Goal: Transaction & Acquisition: Purchase product/service

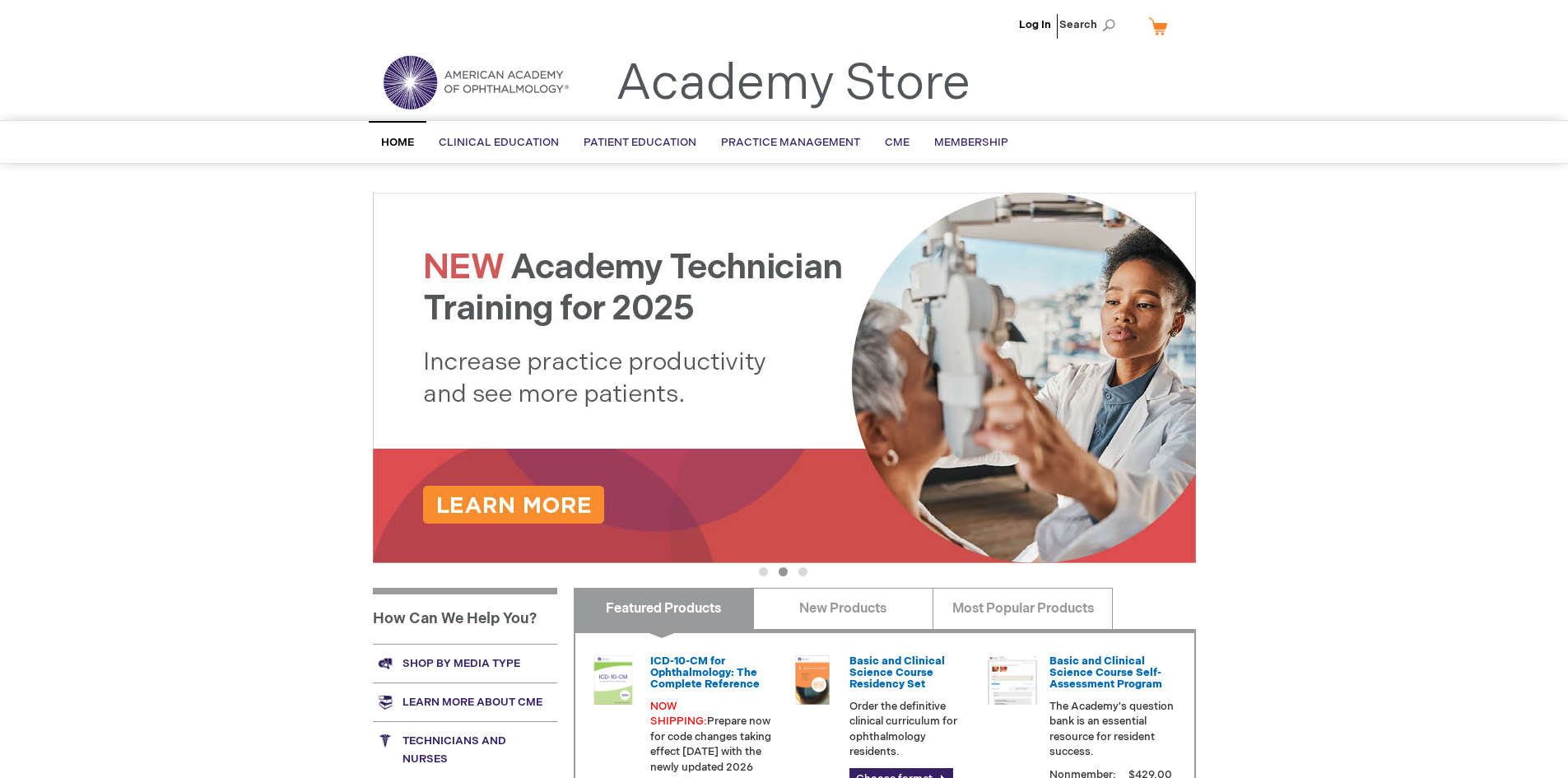
click at [1165, 28] on link "My Cart" at bounding box center [1164, 25] width 40 height 29
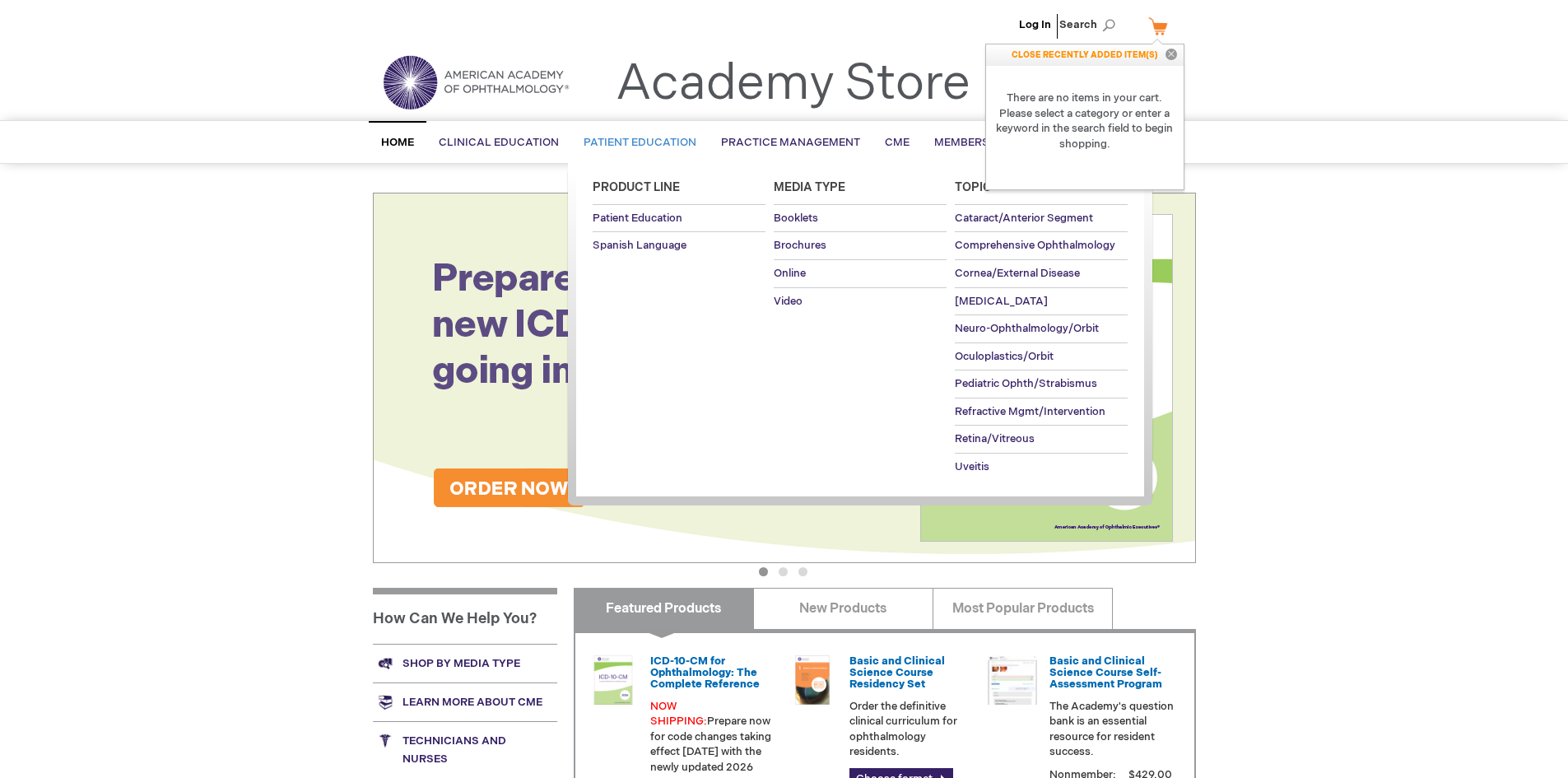
click at [646, 145] on span "Patient Education" at bounding box center [640, 143] width 113 height 13
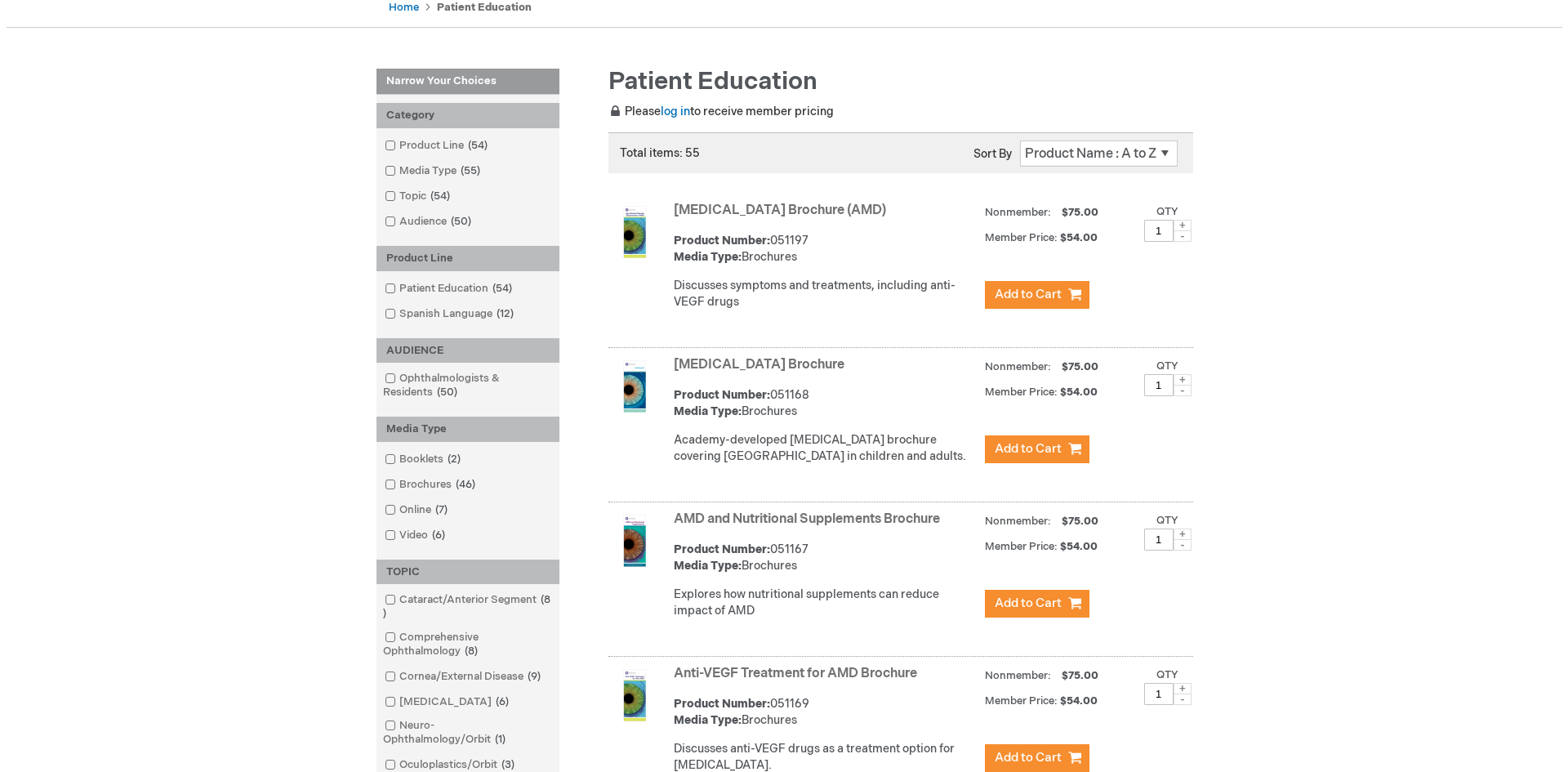
scroll to position [245, 0]
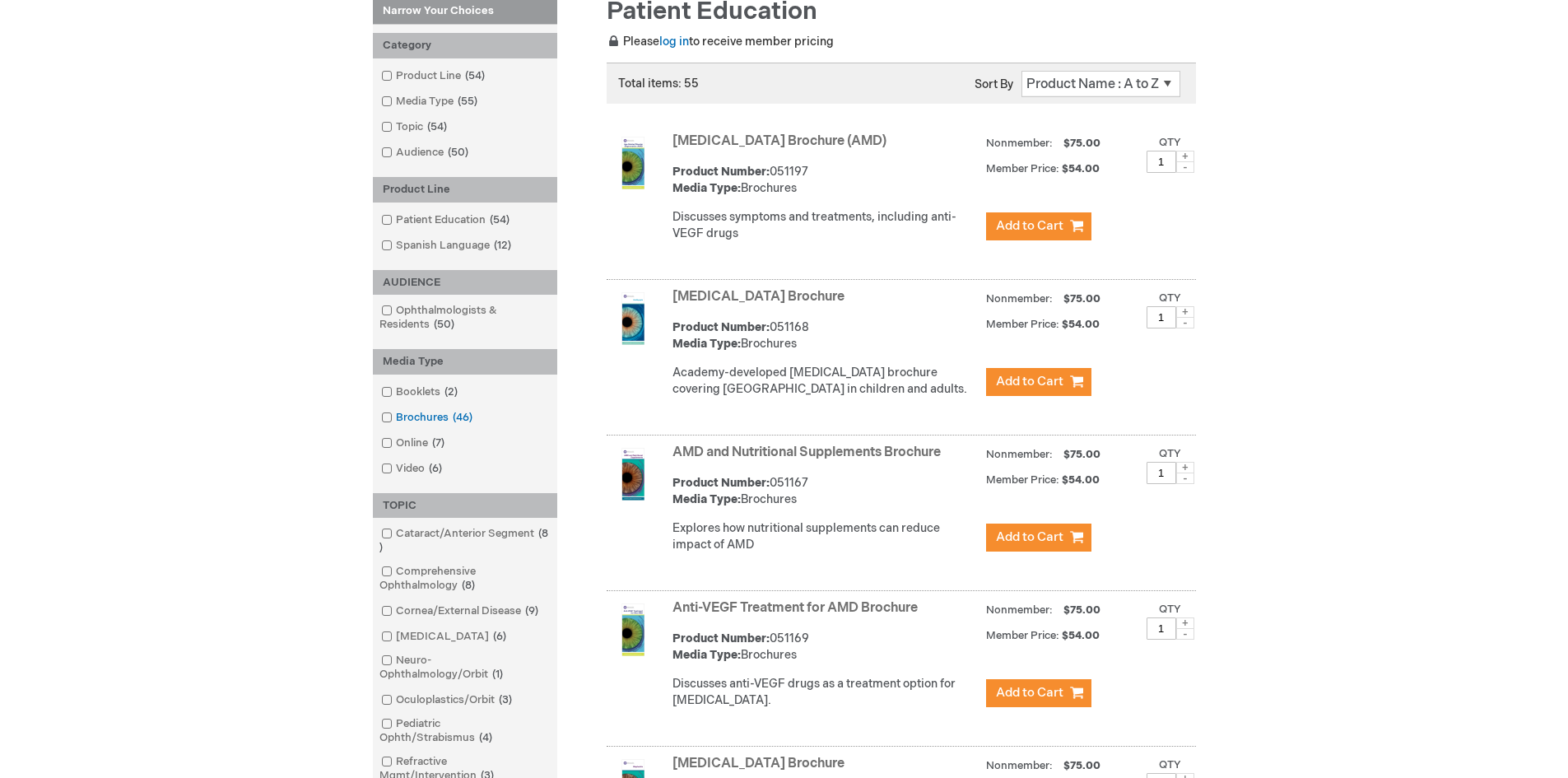
click at [396, 419] on span at bounding box center [396, 418] width 0 height 13
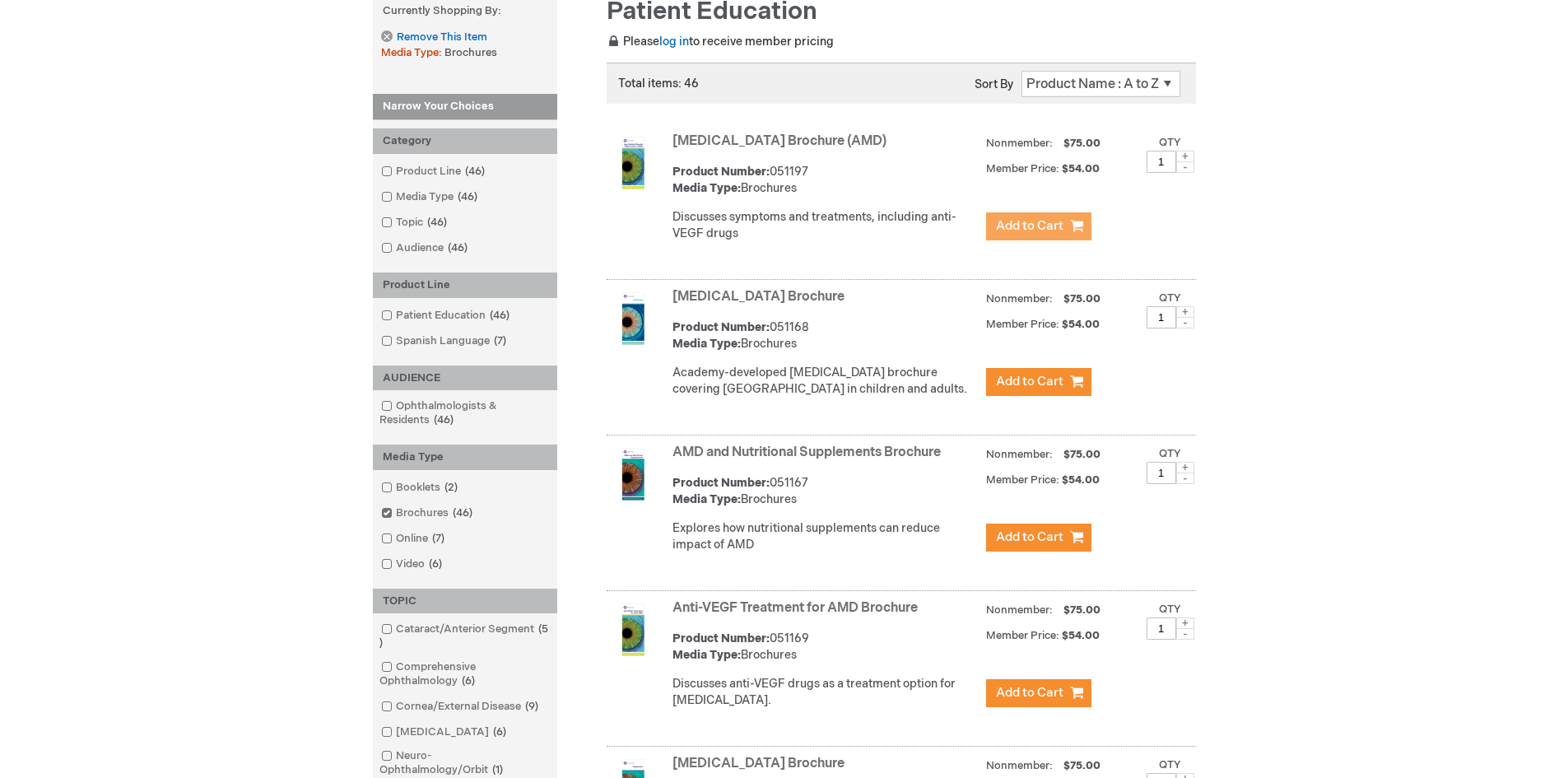
click at [1023, 229] on span "Add to Cart" at bounding box center [1029, 226] width 68 height 16
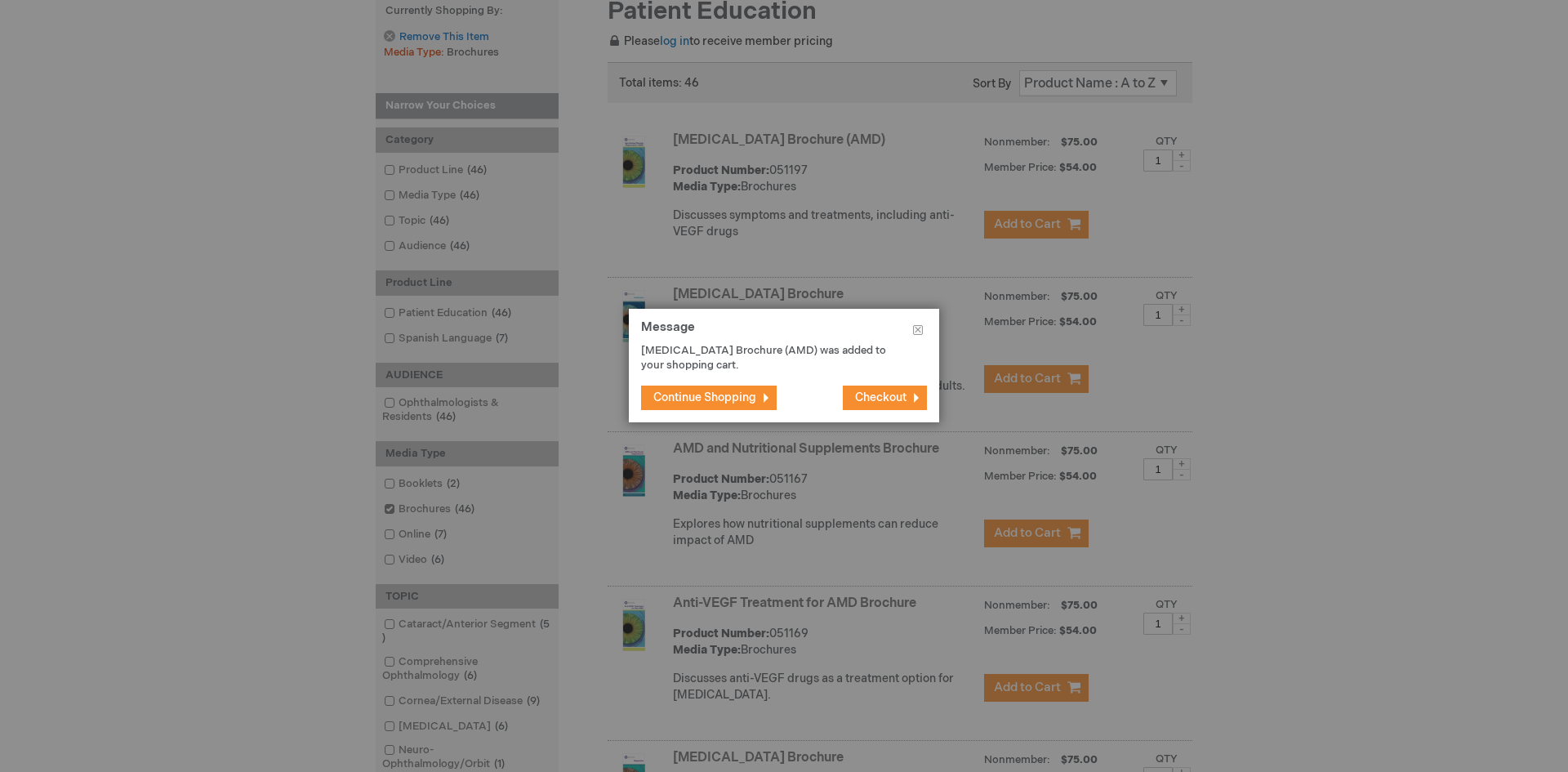
click at [879, 392] on span "Checkout" at bounding box center [881, 397] width 51 height 14
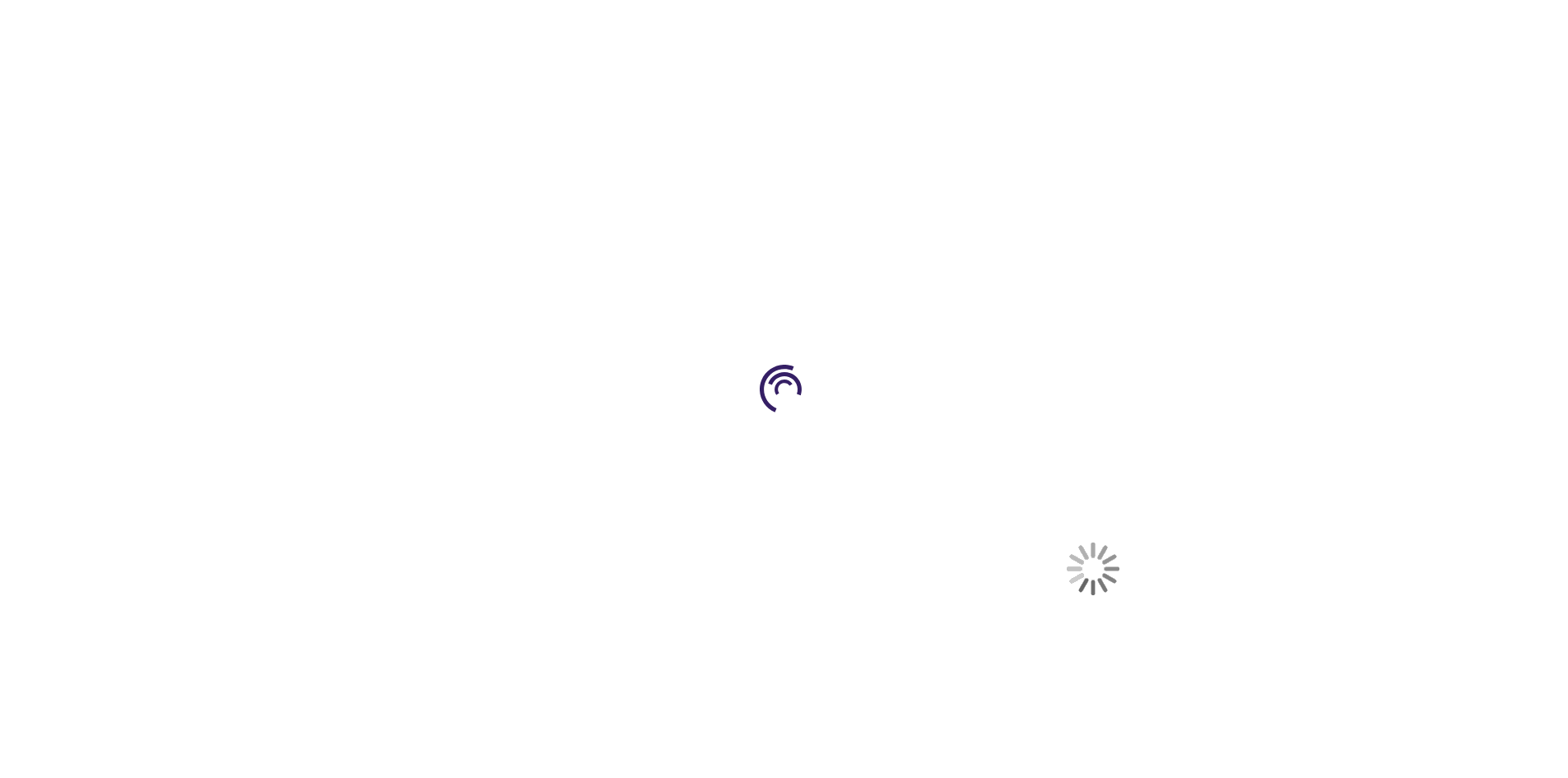
select select "US"
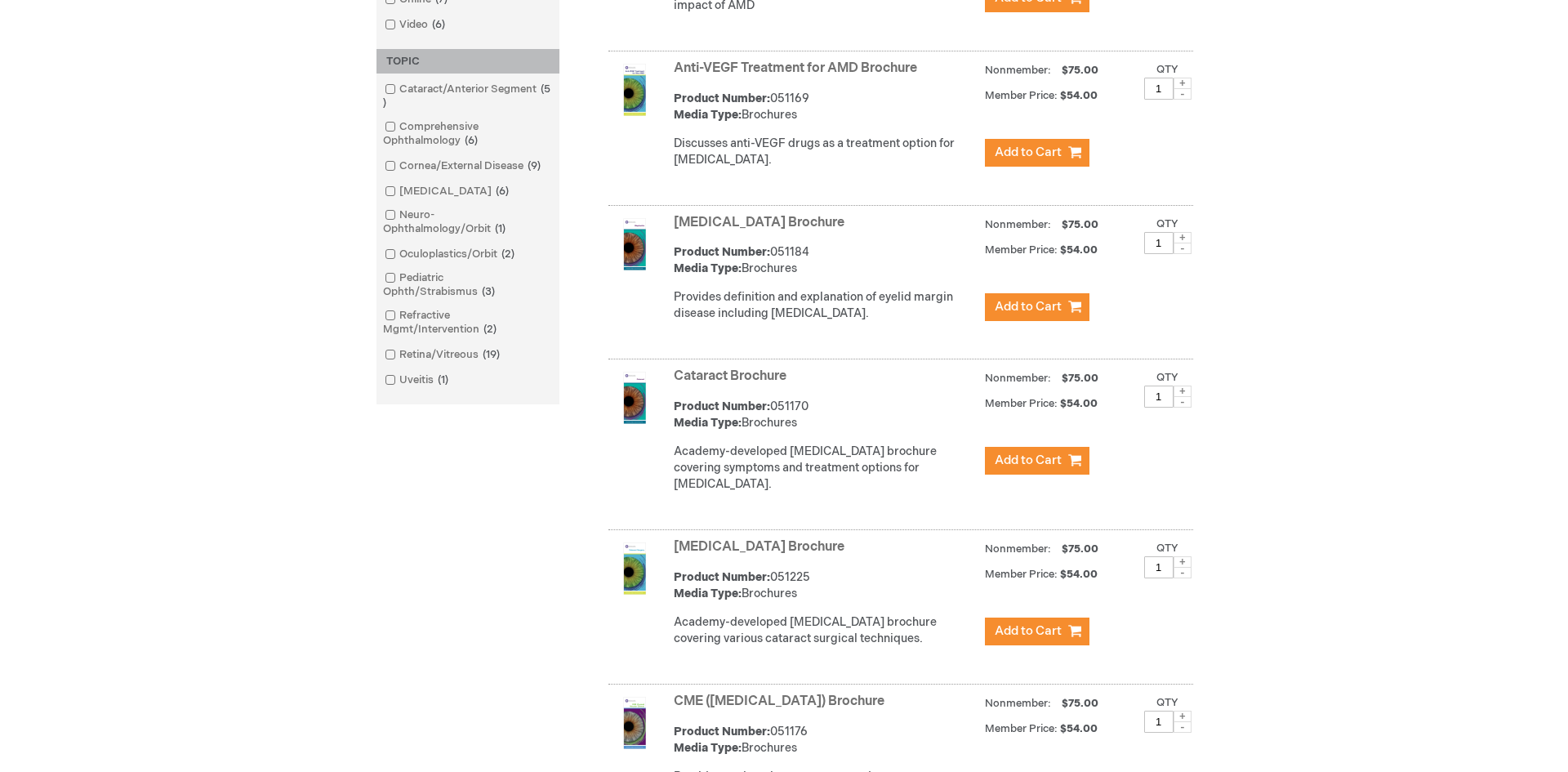
scroll to position [812, 0]
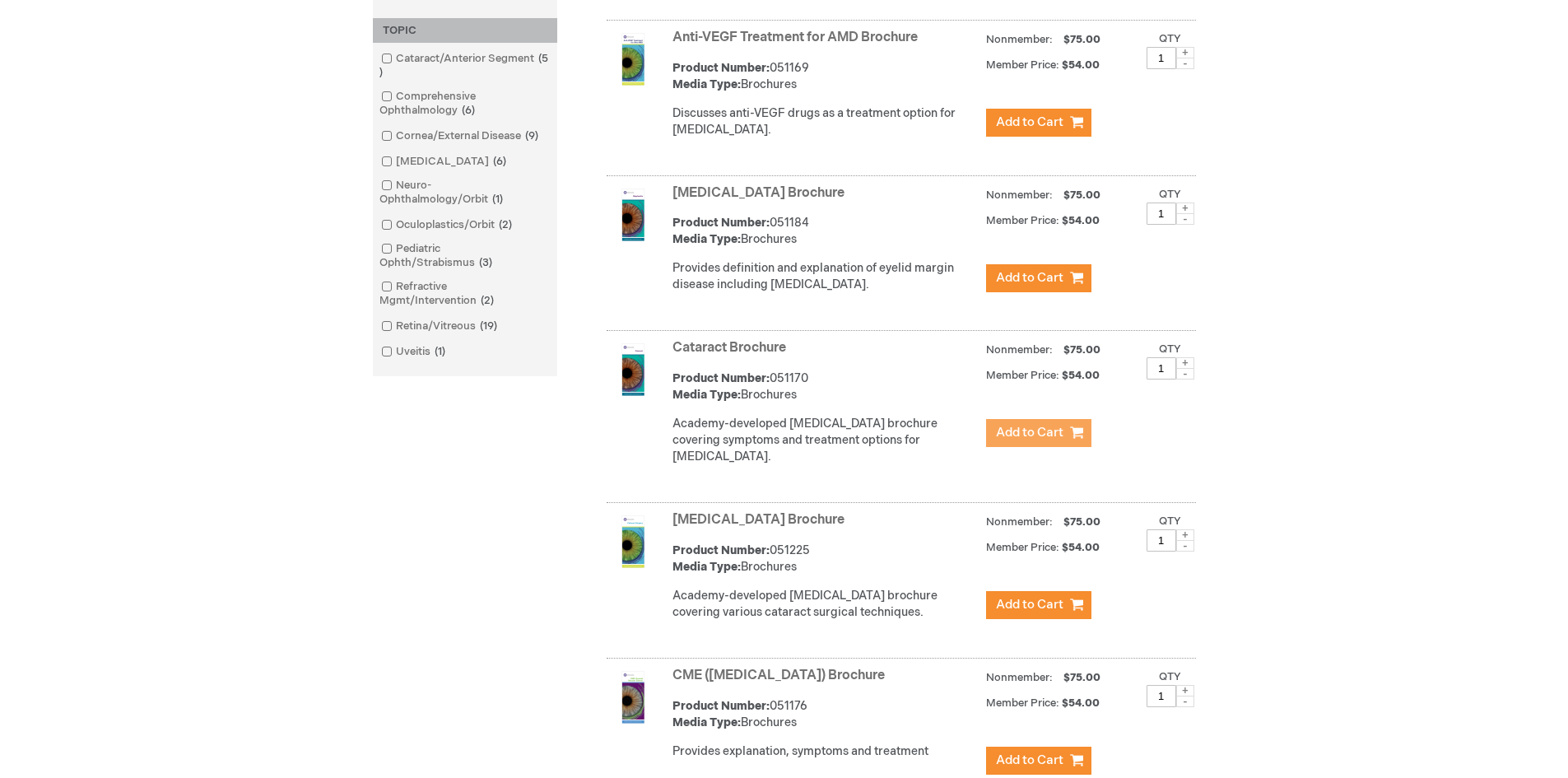
click at [1065, 447] on button "Add to Cart" at bounding box center [1039, 433] width 106 height 28
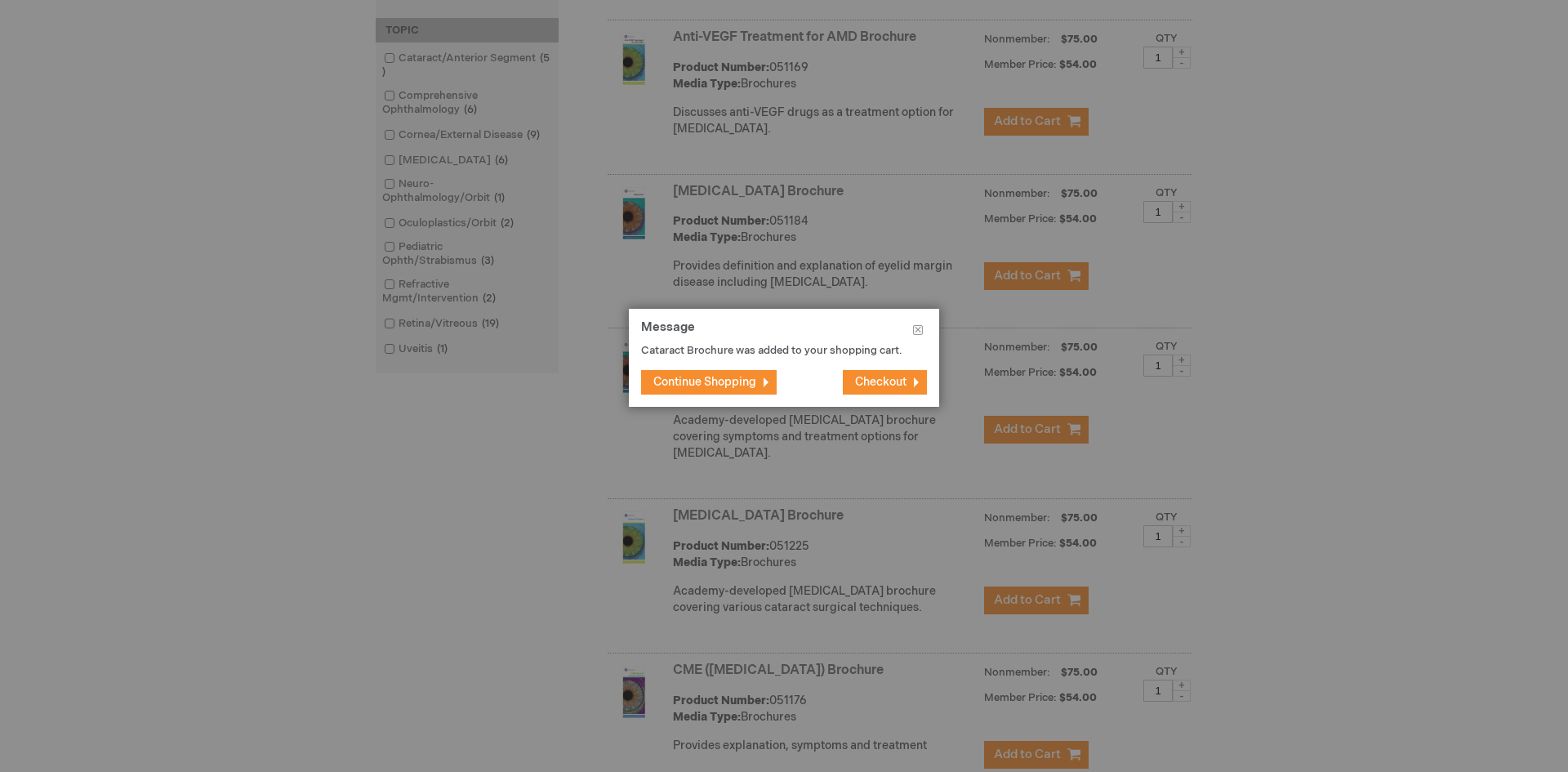
click at [886, 373] on button "Checkout" at bounding box center [886, 382] width 85 height 25
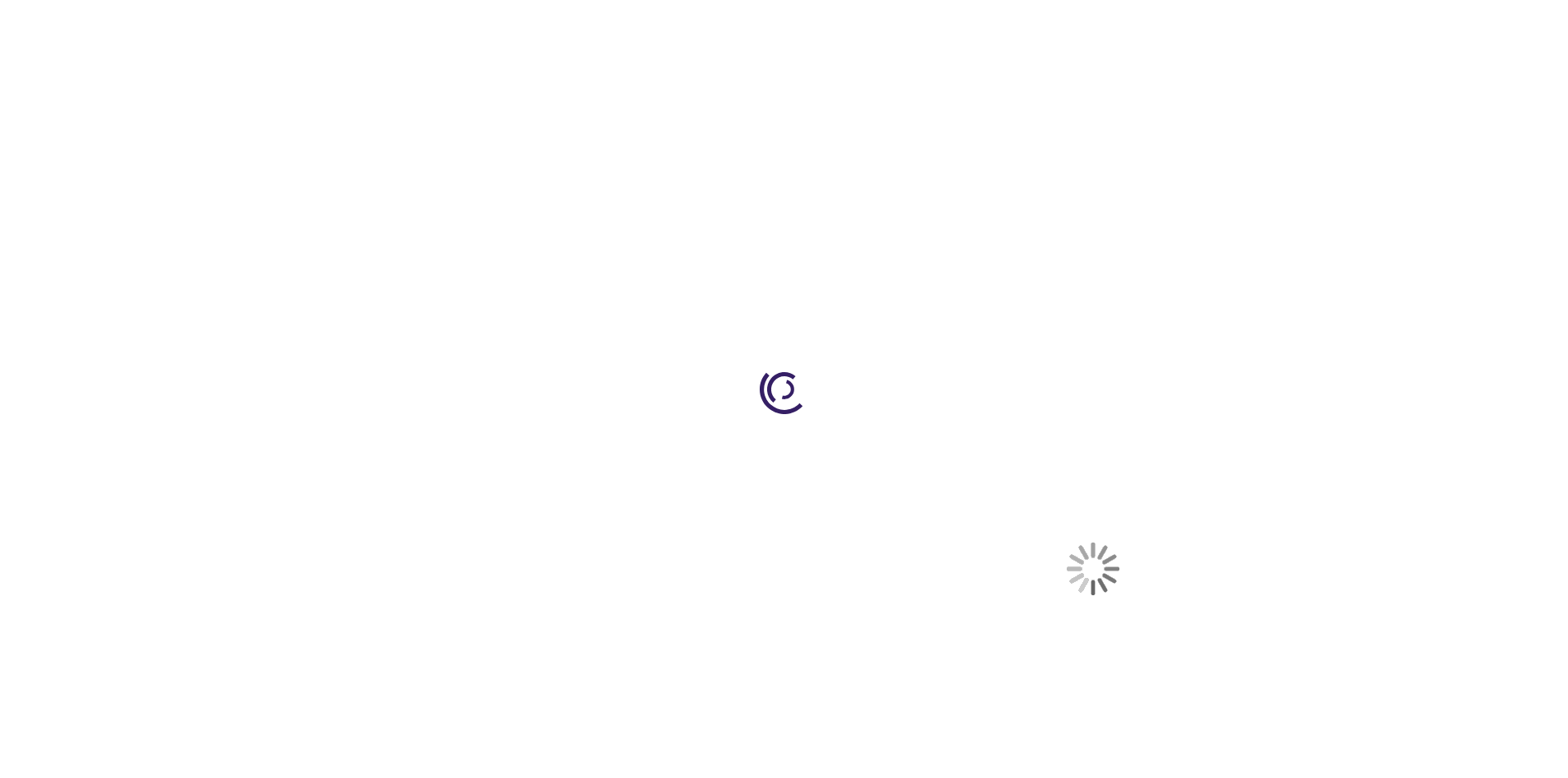
select select "US"
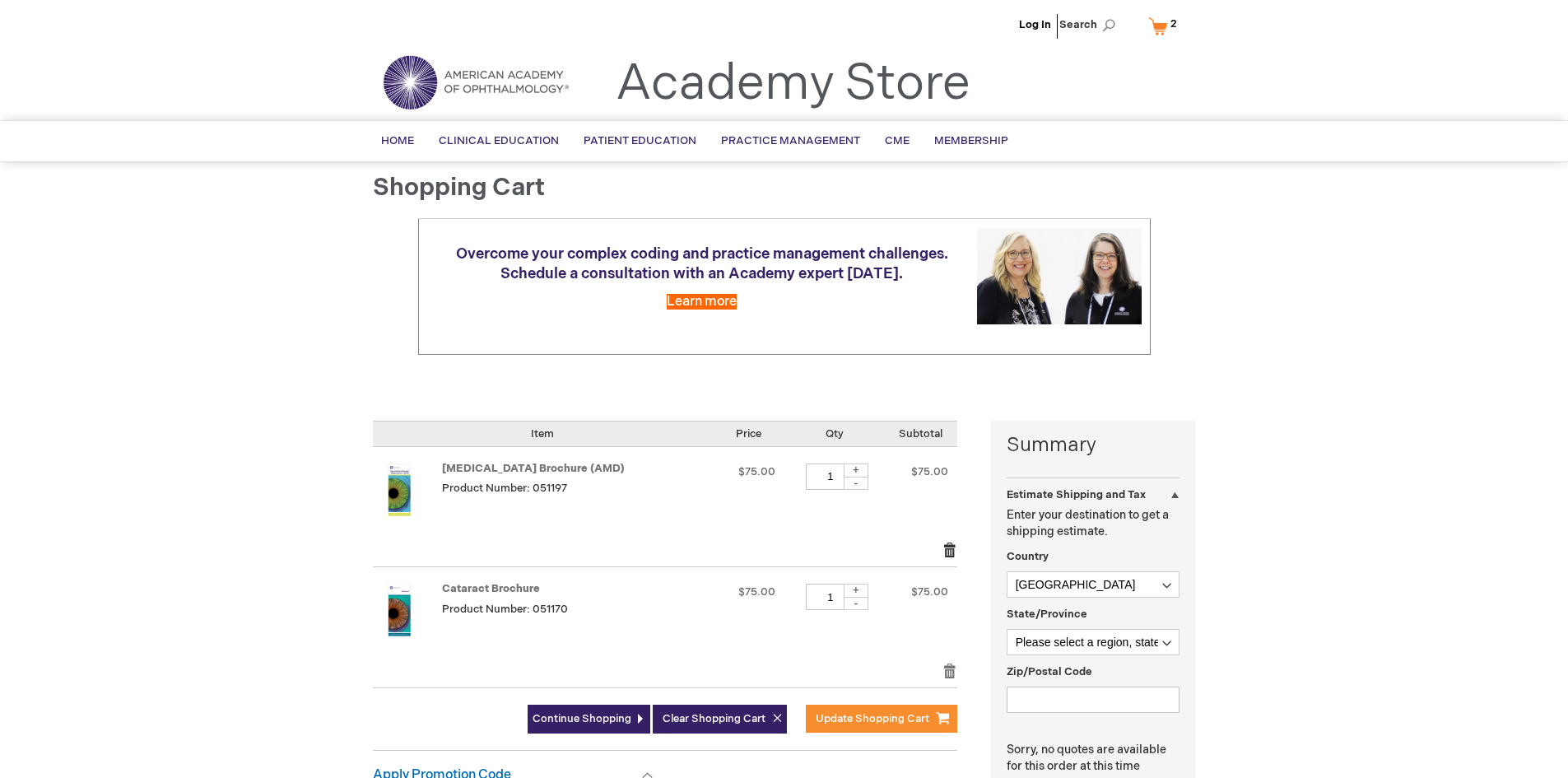
click at [946, 548] on link "Remove item" at bounding box center [950, 550] width 15 height 17
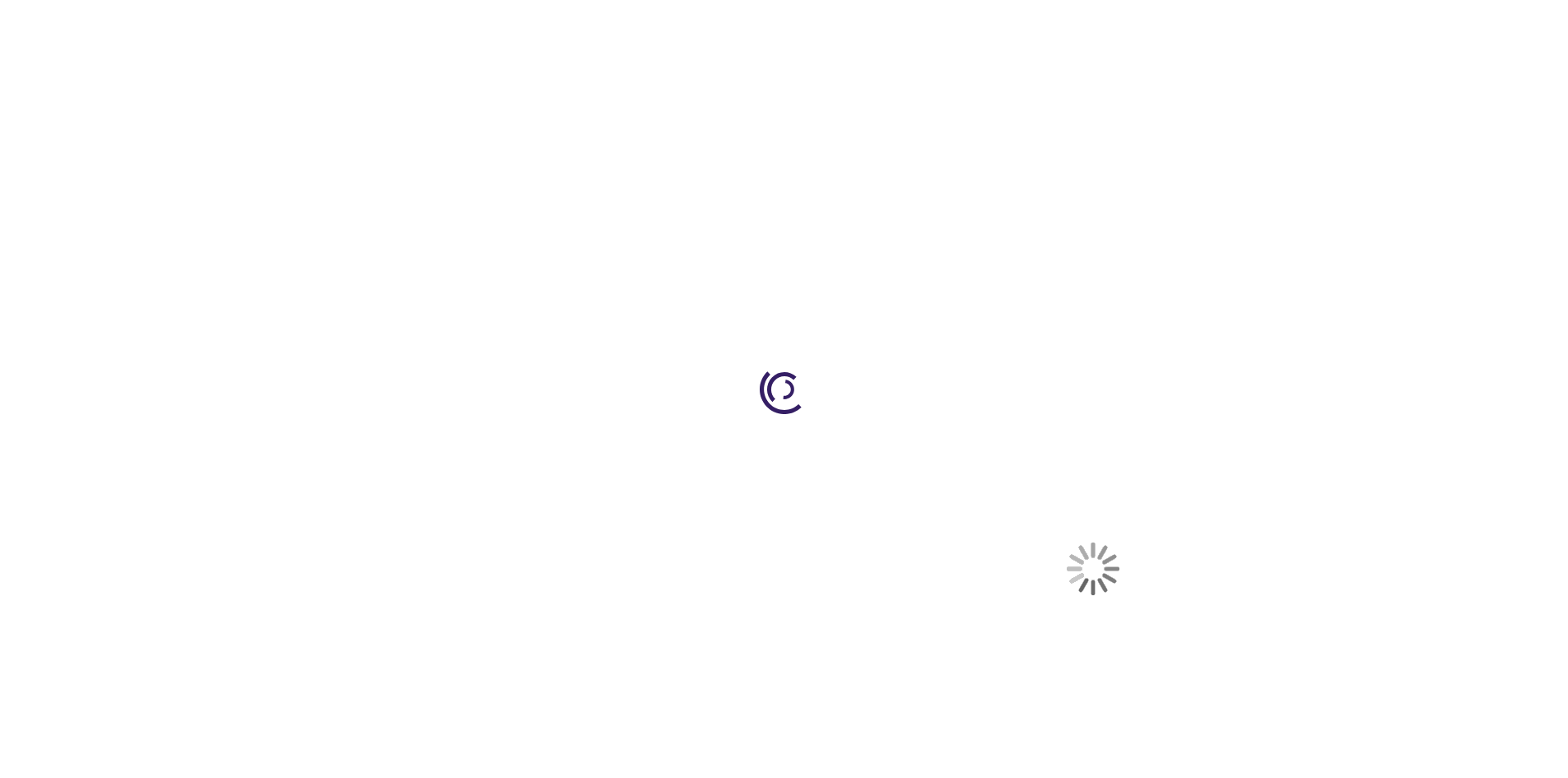
select select "US"
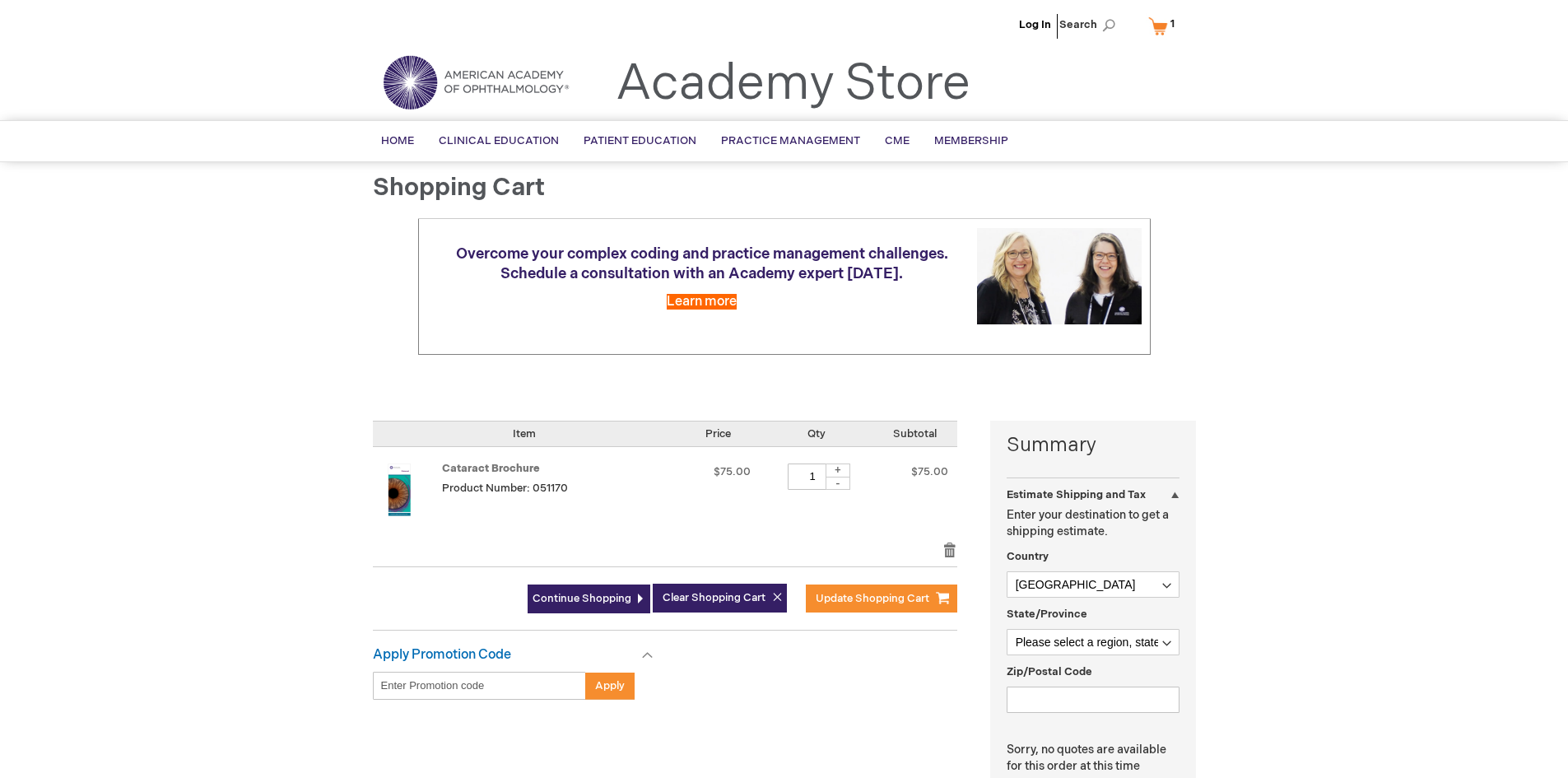
click at [842, 469] on div "+" at bounding box center [838, 471] width 25 height 14
type input "3"
click at [856, 598] on span "Update Shopping Cart" at bounding box center [872, 598] width 114 height 13
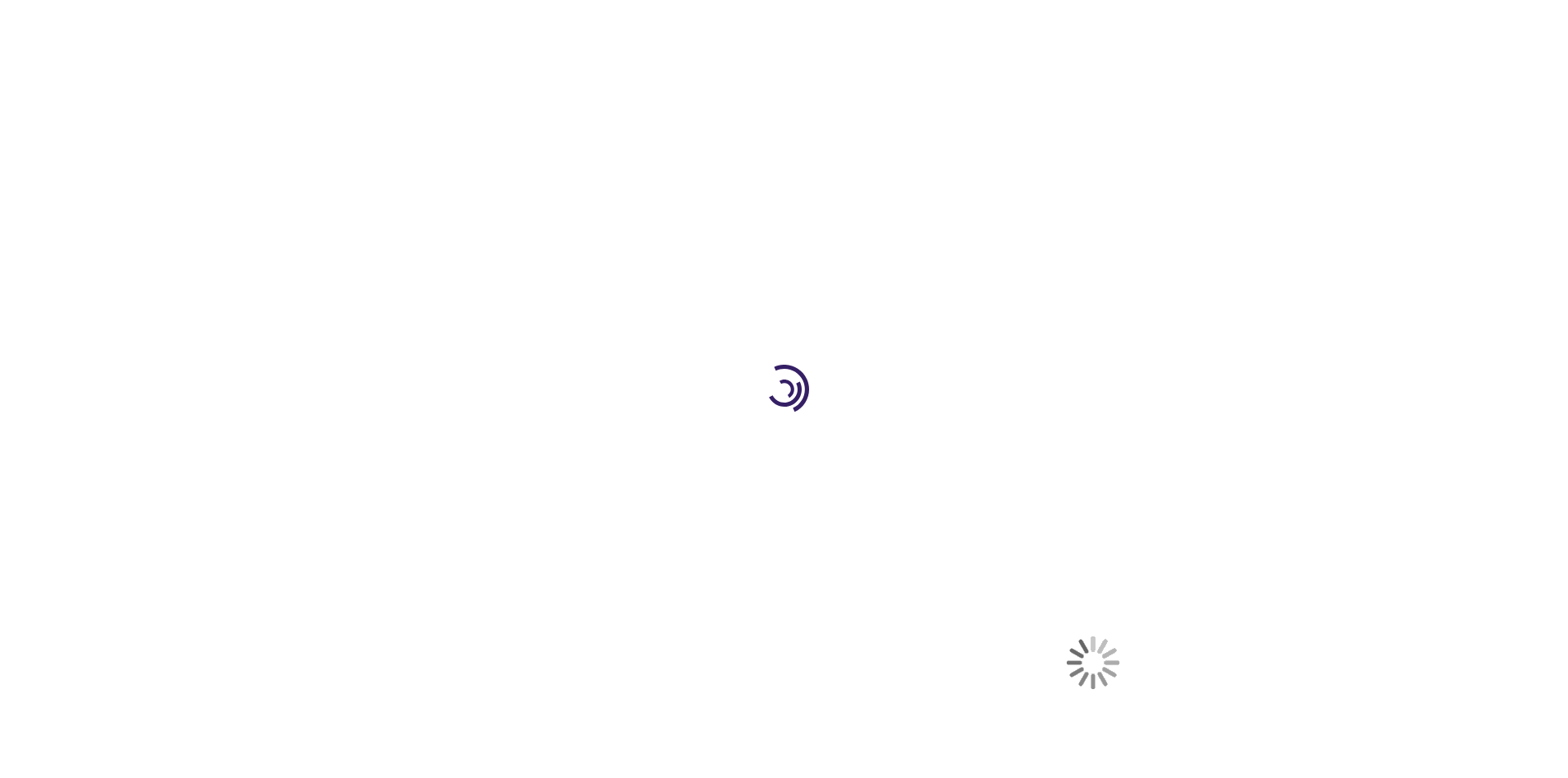
select select "US"
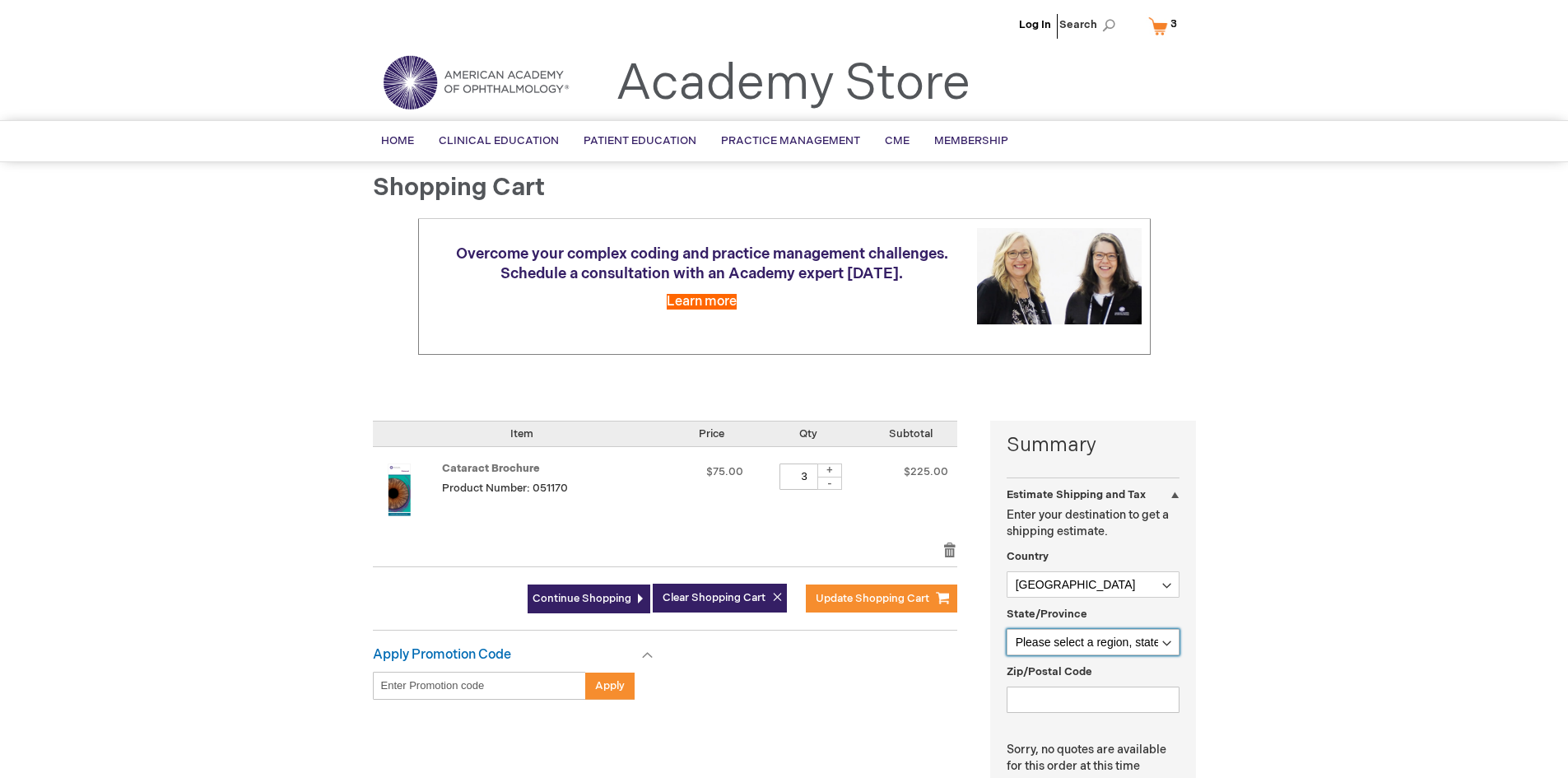
click at [1164, 642] on select "Please select a region, state or province. Alabama Alaska American Samoa Arizon…" at bounding box center [1092, 642] width 173 height 26
select select "23"
click at [1006, 629] on select "Please select a region, state or province. Alabama Alaska American Samoa Arizon…" at bounding box center [1092, 642] width 173 height 26
click at [1037, 700] on input "Zip/Postal Code" at bounding box center [1092, 700] width 173 height 26
type input "61032"
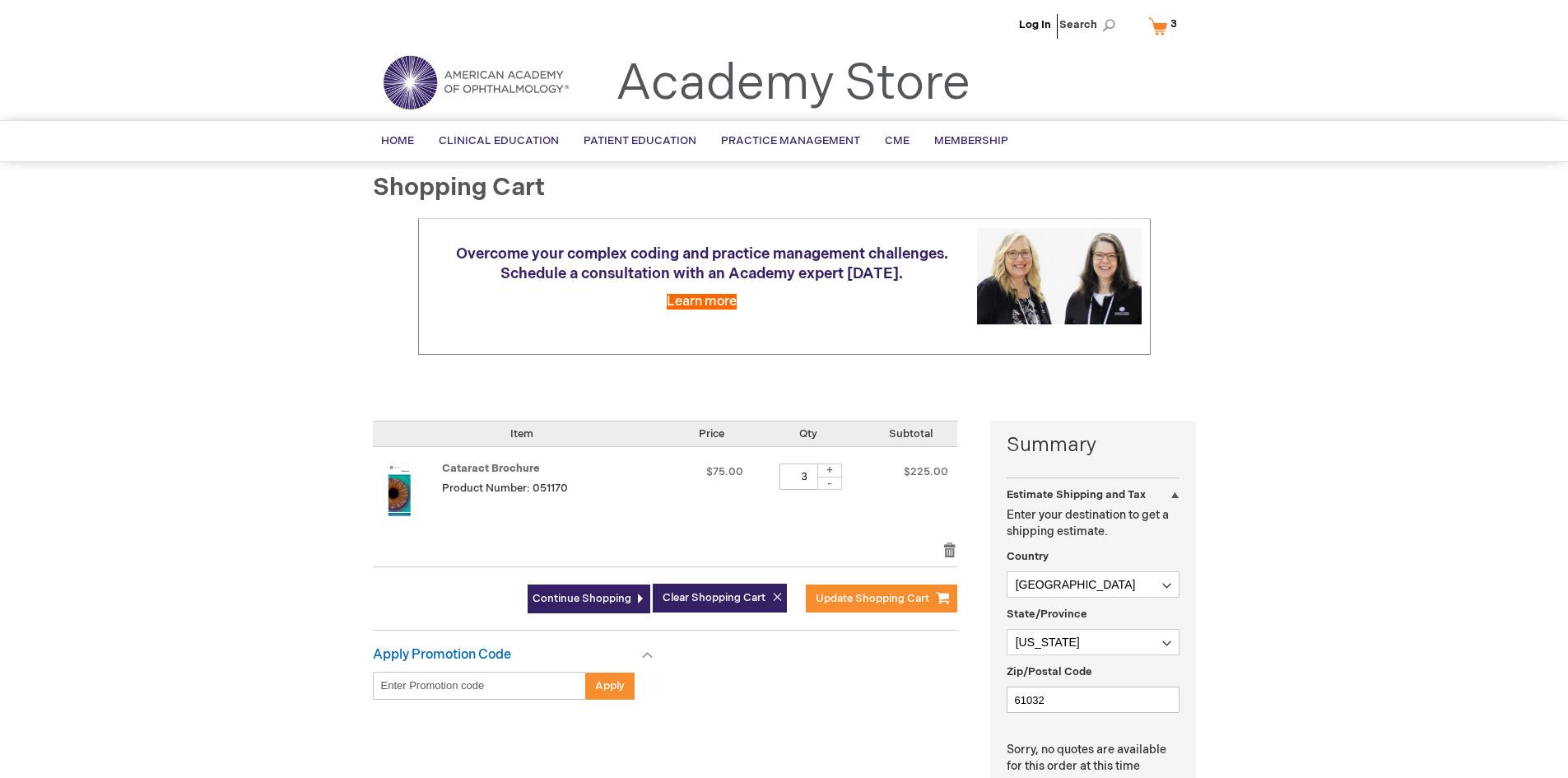
click at [1208, 681] on div "Log In Search My Cart 3 3 items CLOSE RECENTLY ADDED ITEM(S) Close Recently add…" at bounding box center [784, 652] width 1568 height 1305
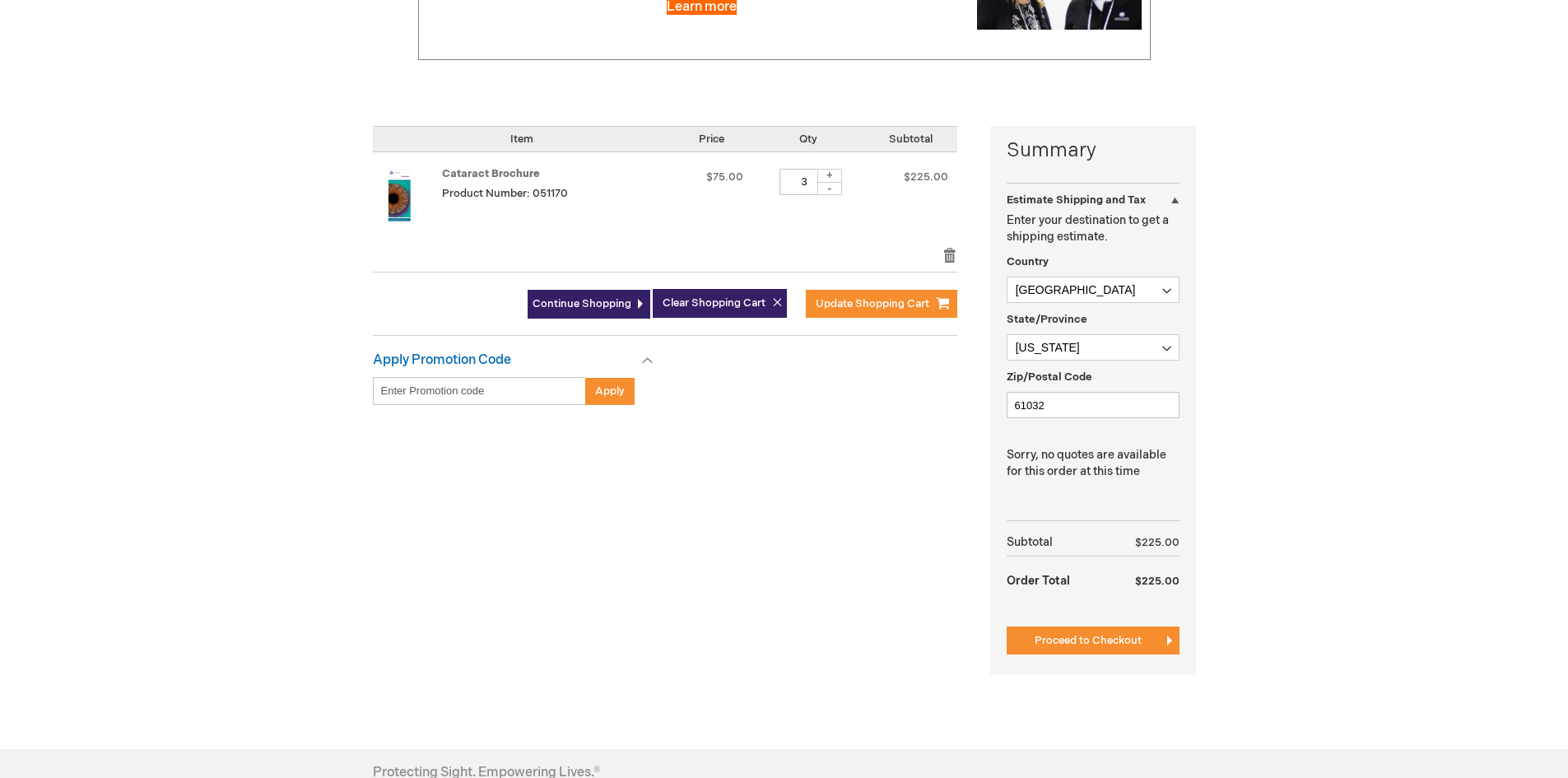
scroll to position [330, 0]
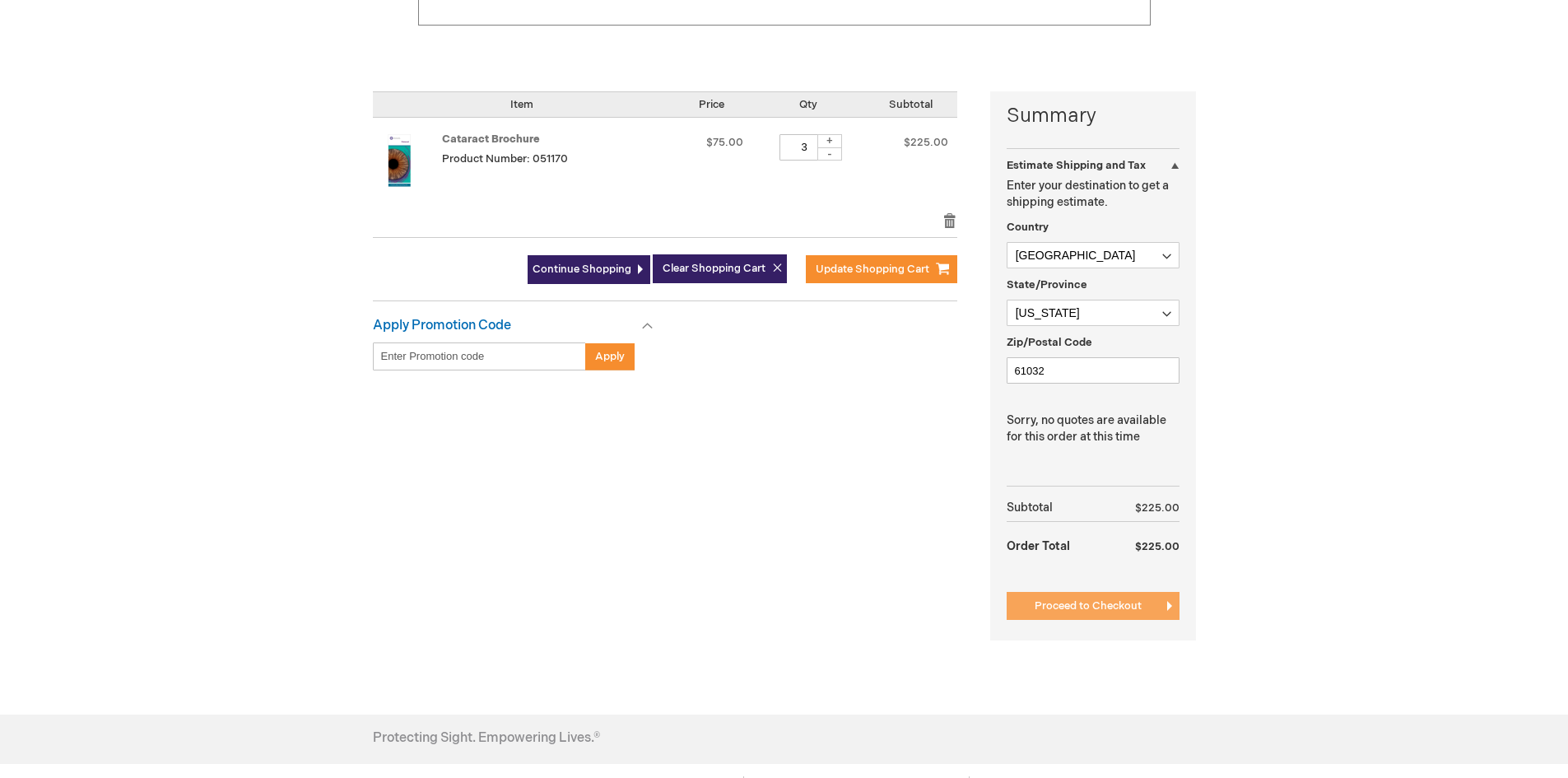
click at [1084, 606] on span "Proceed to Checkout" at bounding box center [1089, 606] width 107 height 13
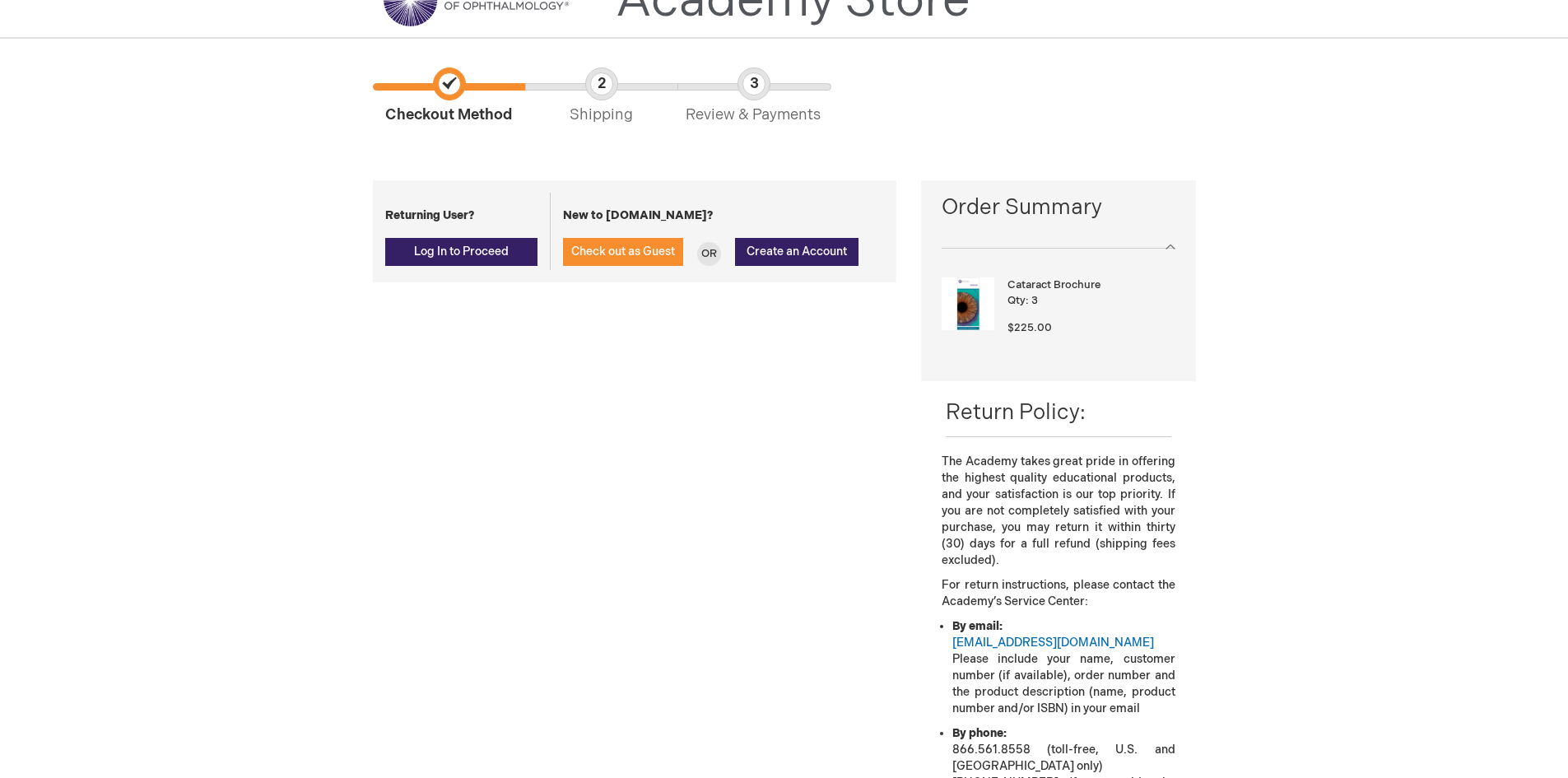
scroll to position [82, 0]
click at [637, 257] on span "Check out as Guest" at bounding box center [623, 252] width 104 height 14
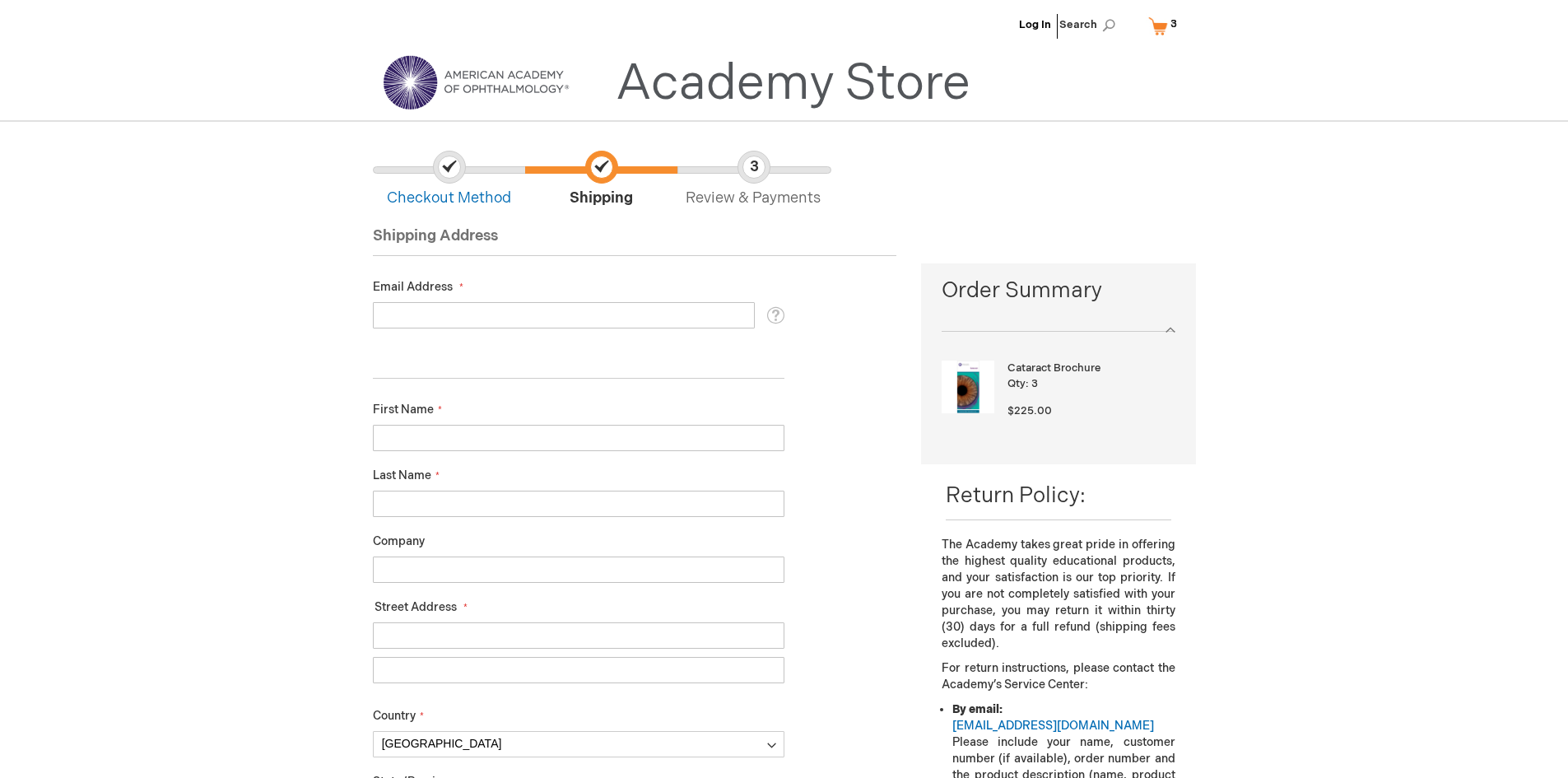
click at [531, 330] on fieldset "Email Address Tooltip We'll send your order confirmation here. You already have…" at bounding box center [579, 311] width 412 height 66
click at [527, 316] on input "Email Address" at bounding box center [564, 315] width 382 height 26
type input "K"
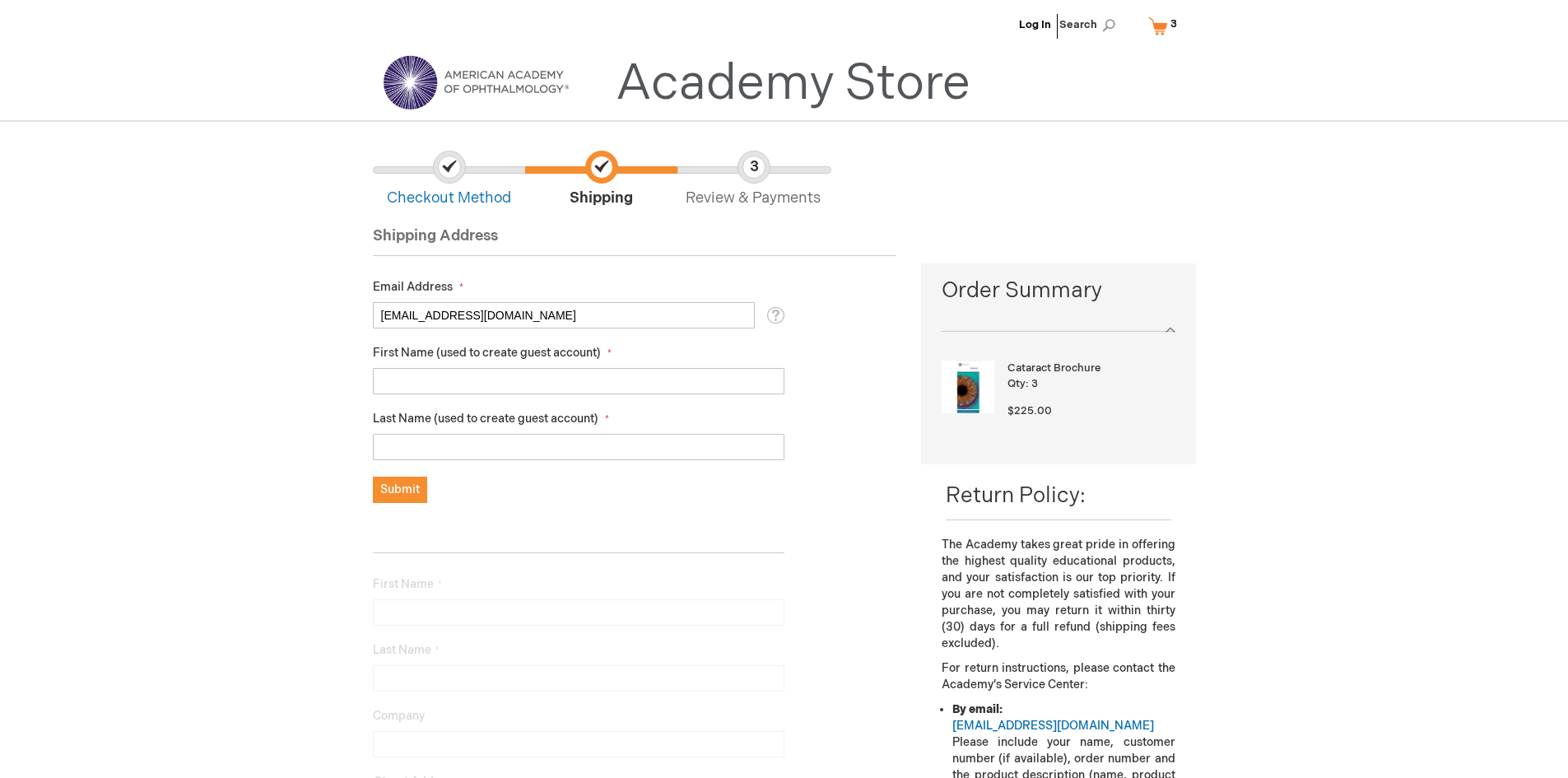
type input "[EMAIL_ADDRESS][DOMAIN_NAME]"
click at [521, 387] on input "First Name (used to create guest account)" at bounding box center [579, 381] width 412 height 26
type input "[PERSON_NAME]"
click at [422, 492] on button "Submit" at bounding box center [400, 490] width 55 height 26
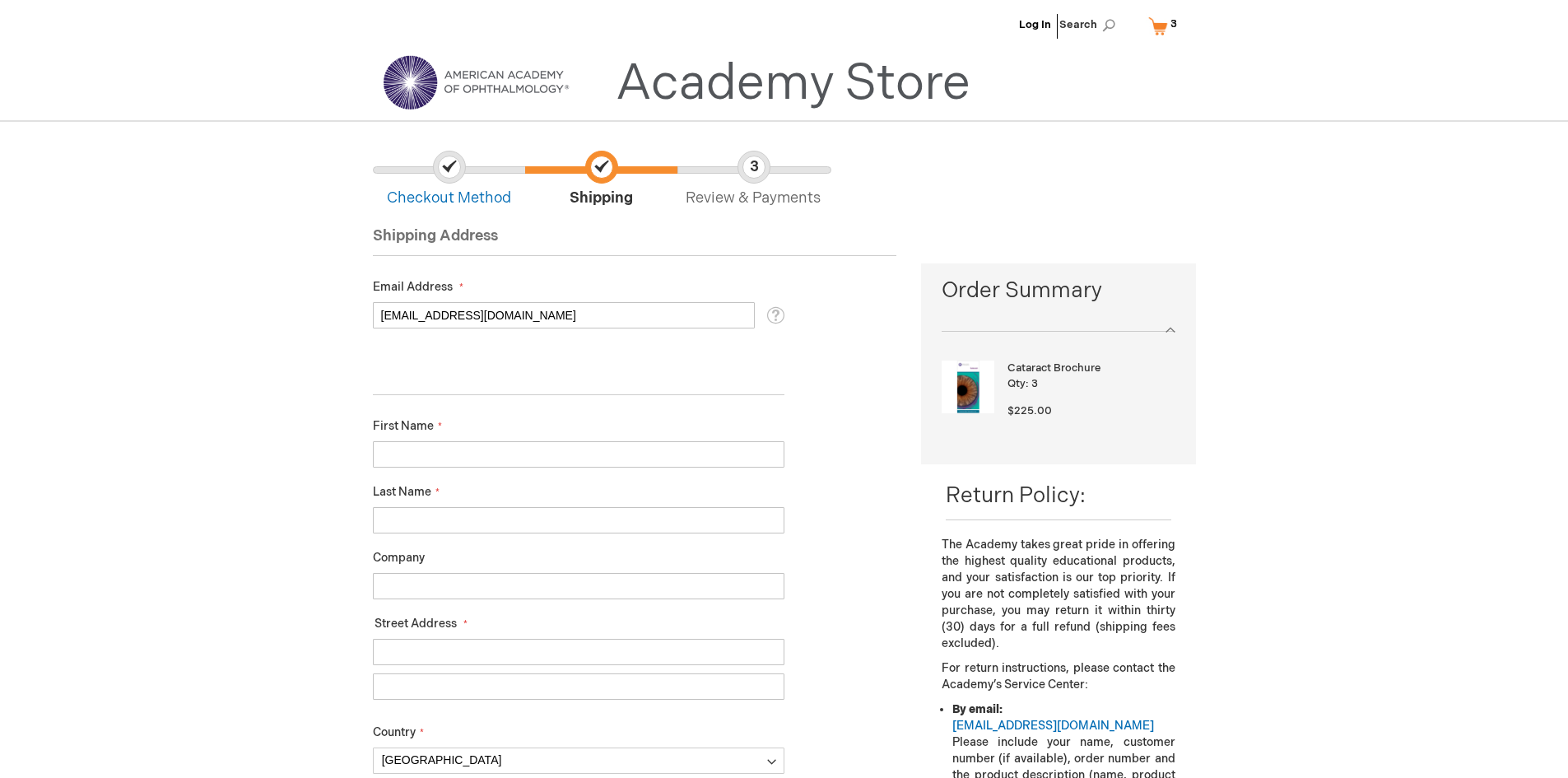
click at [419, 464] on input "First Name" at bounding box center [579, 455] width 412 height 26
type input "[PERSON_NAME]"
type input "J"
type input "[PERSON_NAME]"
click at [434, 593] on input "Company" at bounding box center [579, 586] width 412 height 26
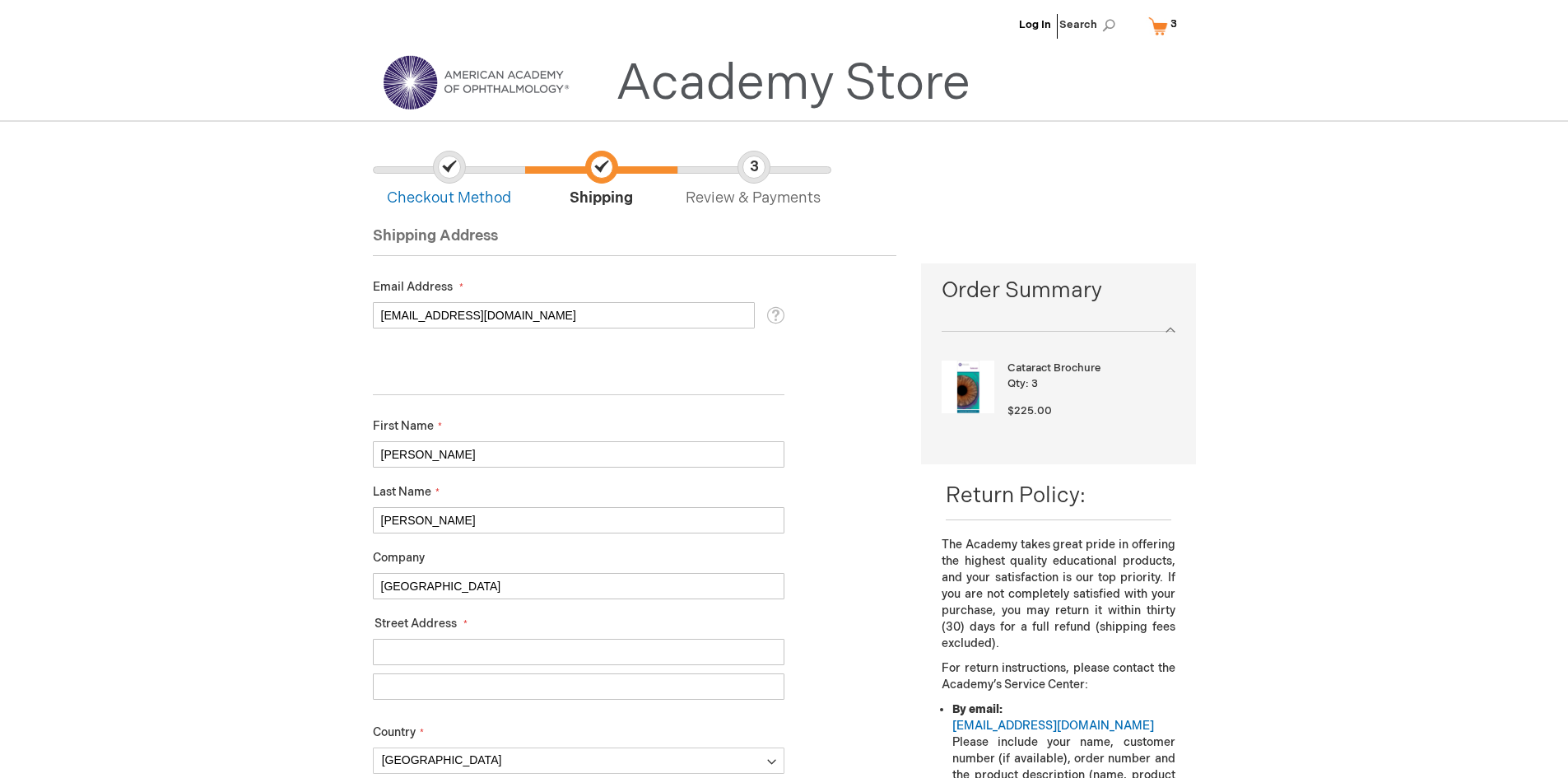
click at [452, 586] on input "FHN Freeporet Memorial Hospital" at bounding box center [579, 586] width 412 height 26
type input "[GEOGRAPHIC_DATA]"
type input "0"
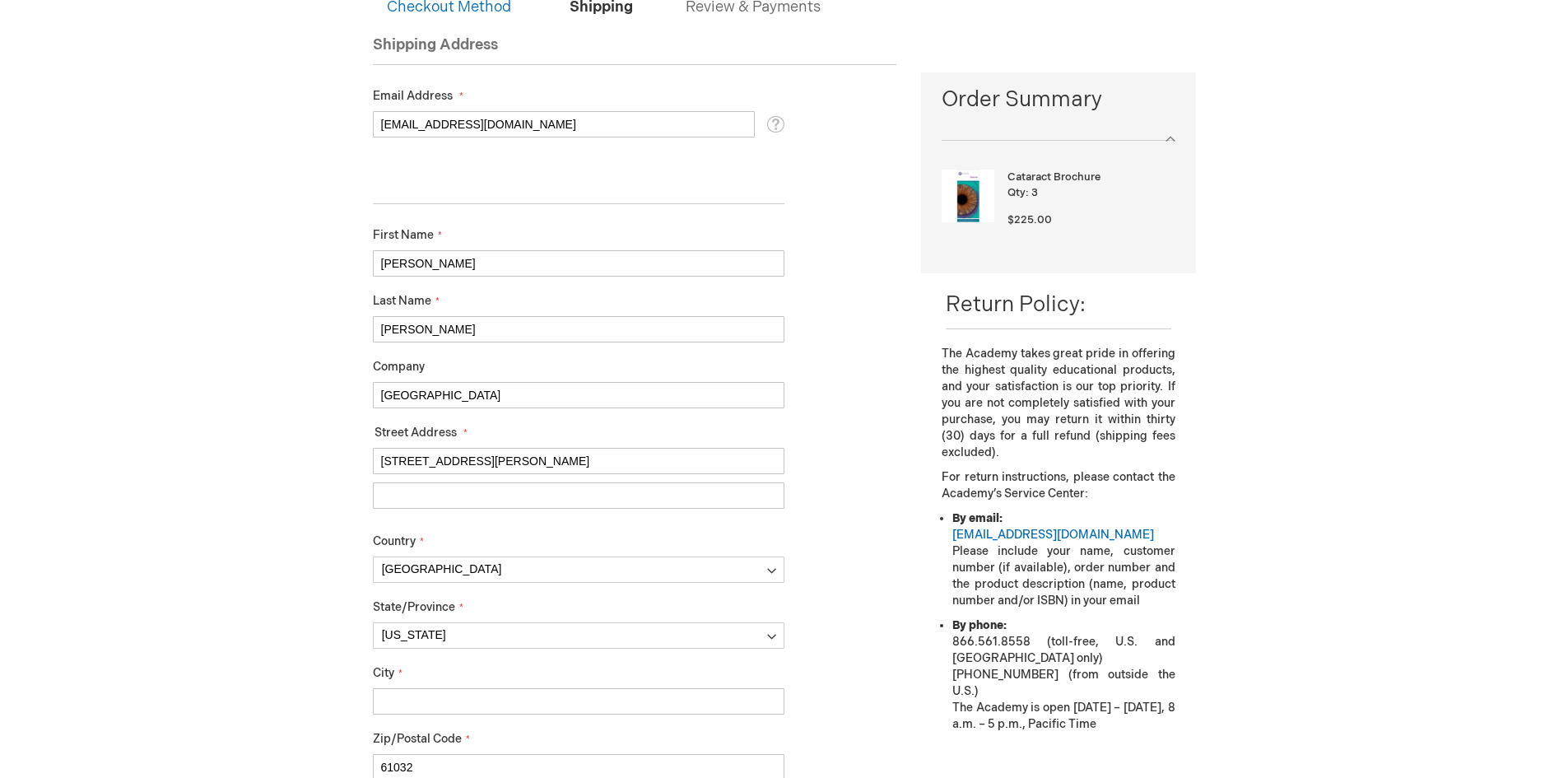
scroll to position [247, 0]
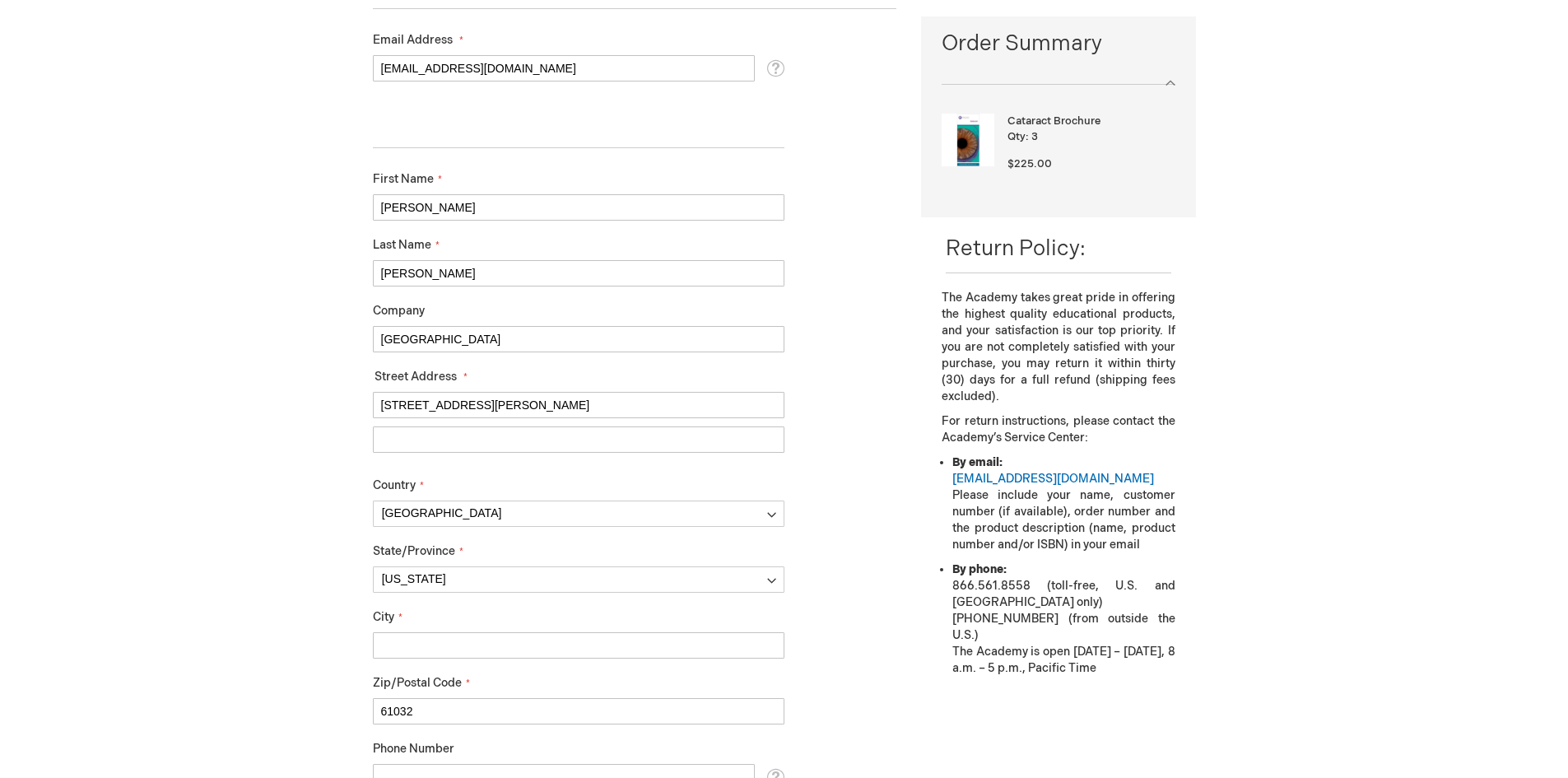
type input "1045 W. Stephenson St"
click at [432, 644] on input "City" at bounding box center [579, 646] width 412 height 26
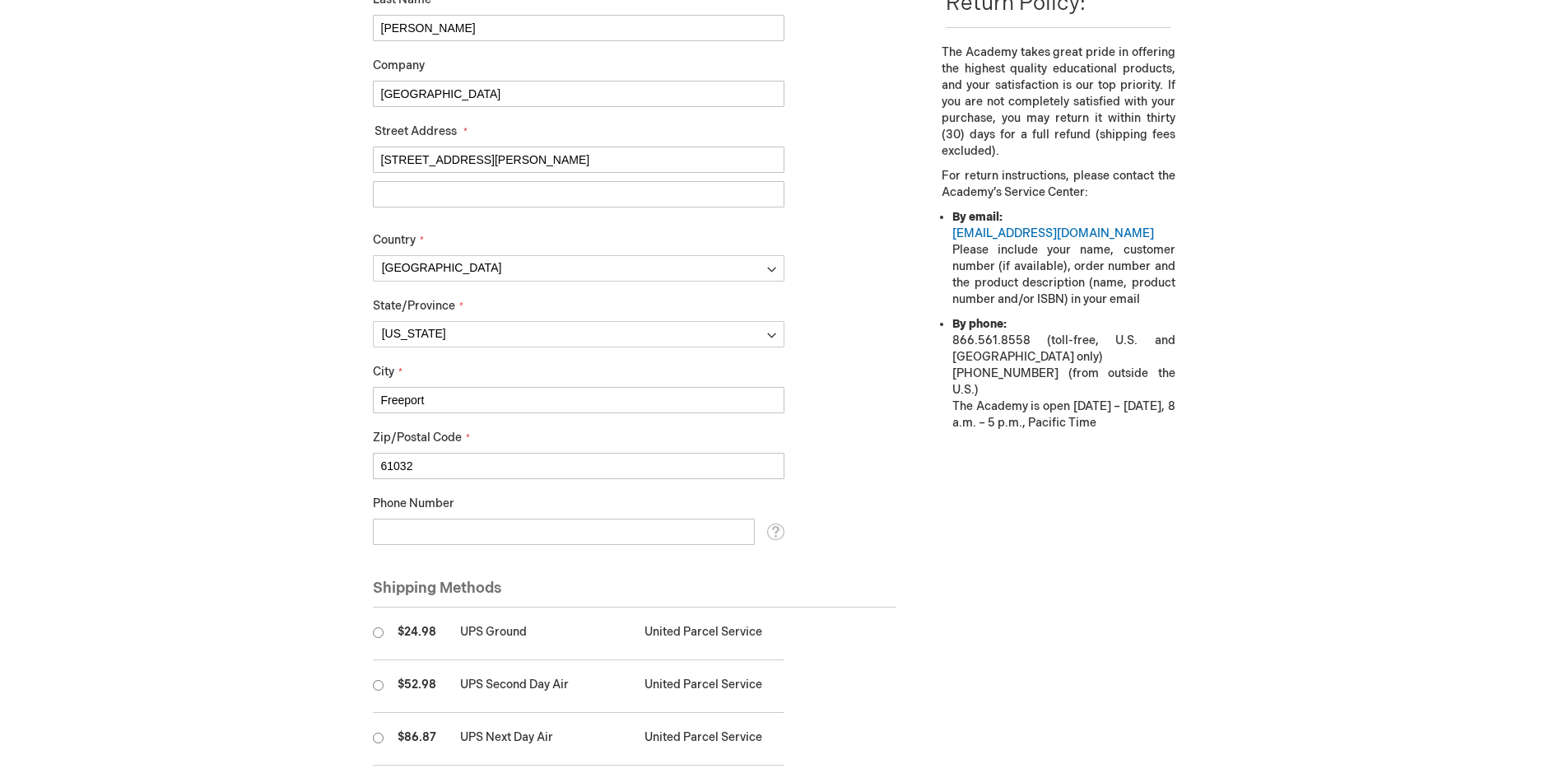
scroll to position [494, 0]
type input "Freeport"
click at [414, 527] on input "Phone Number" at bounding box center [564, 530] width 382 height 26
type input "815-599-7749"
click at [385, 635] on td at bounding box center [381, 632] width 17 height 53
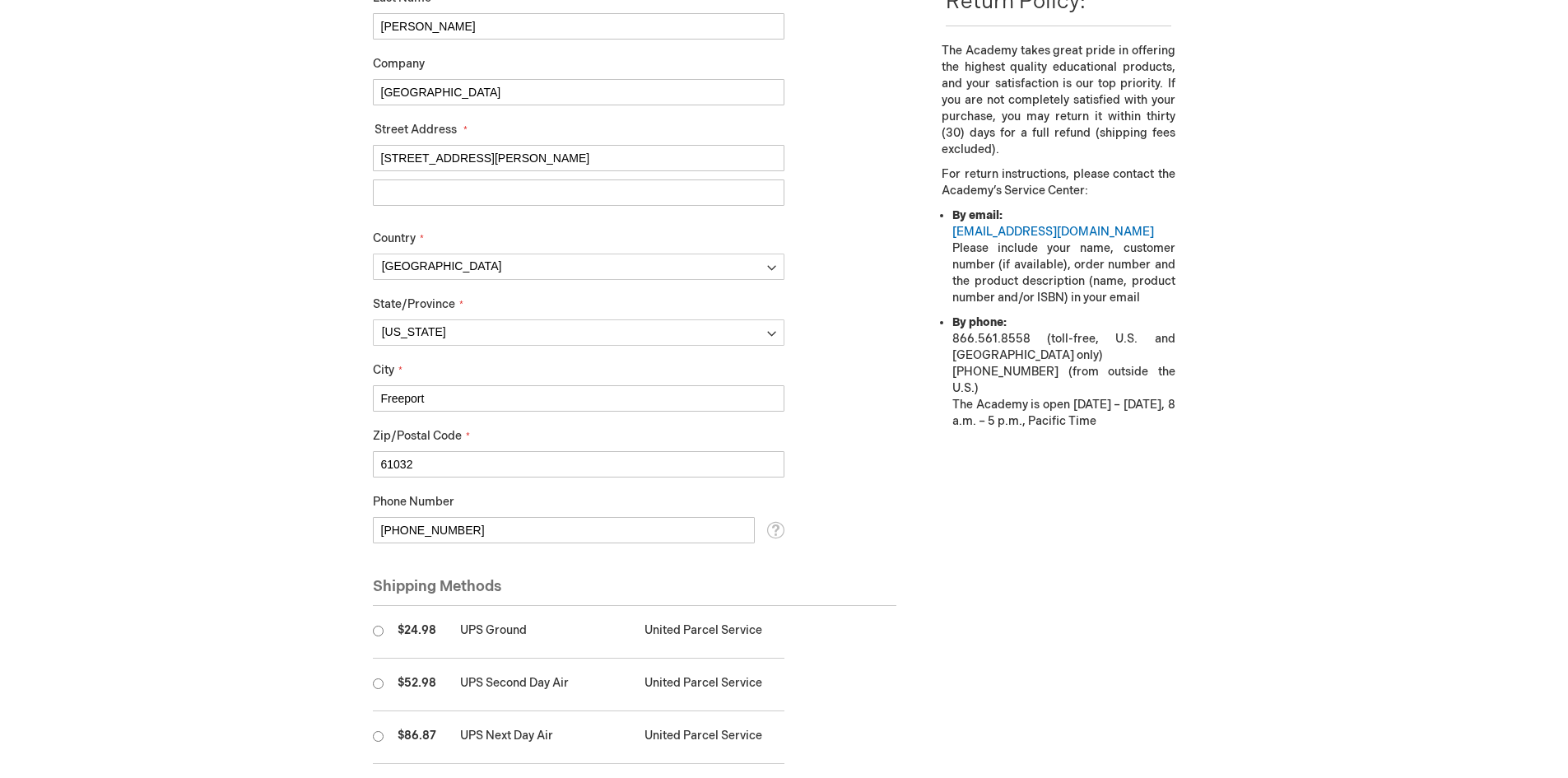
radio input "true"
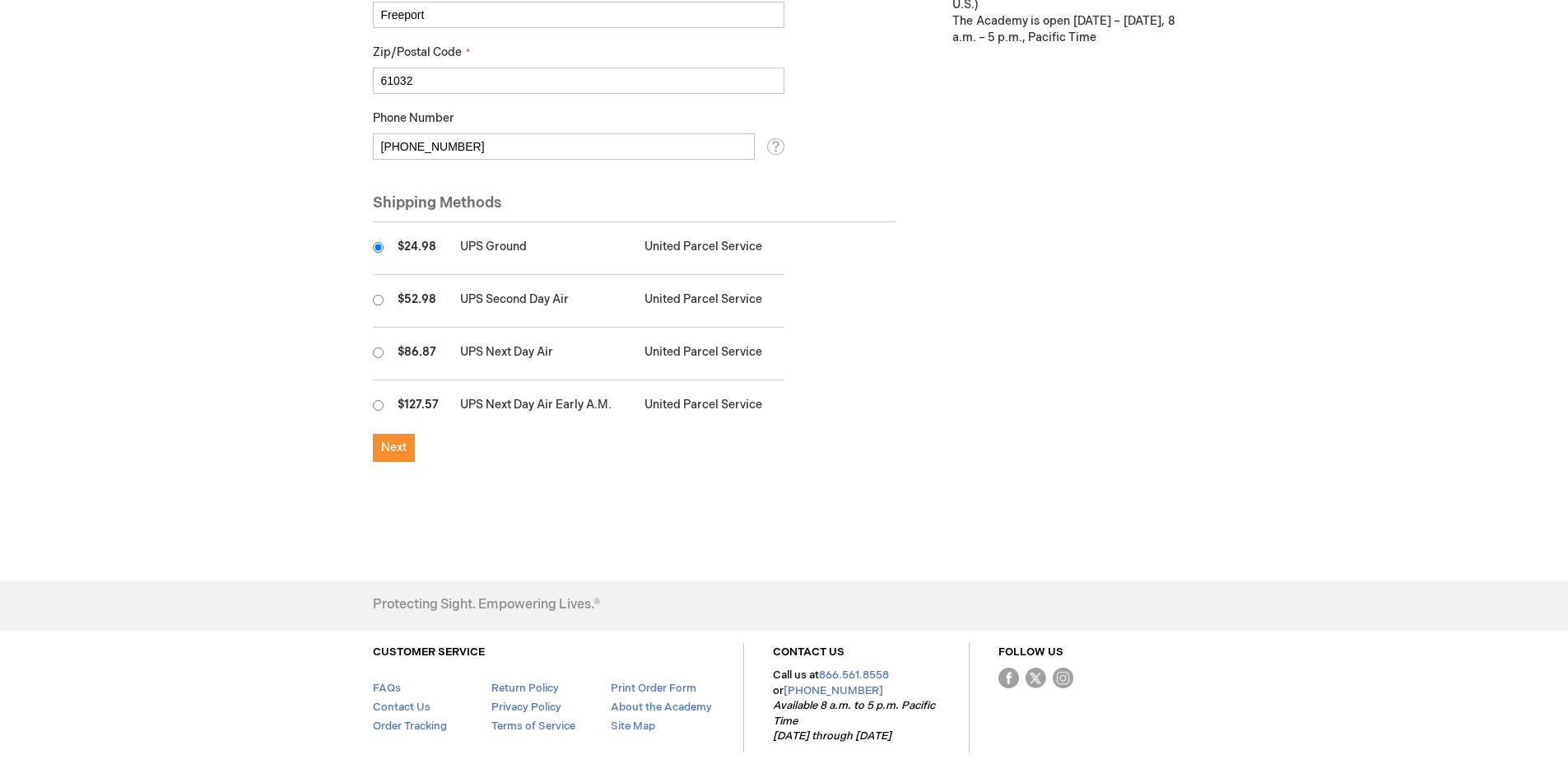
scroll to position [906, 0]
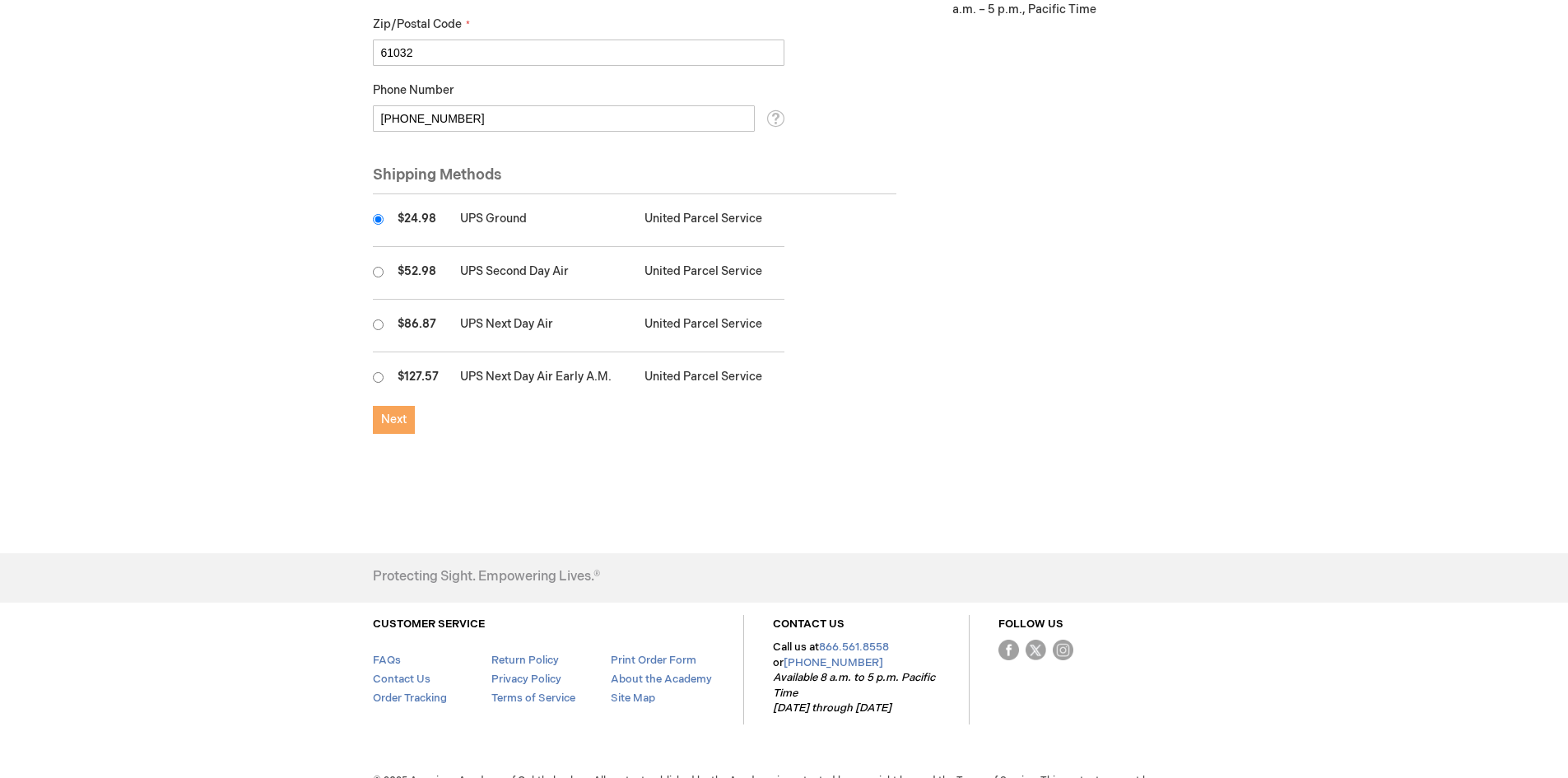
click at [393, 424] on span "Next" at bounding box center [394, 419] width 26 height 14
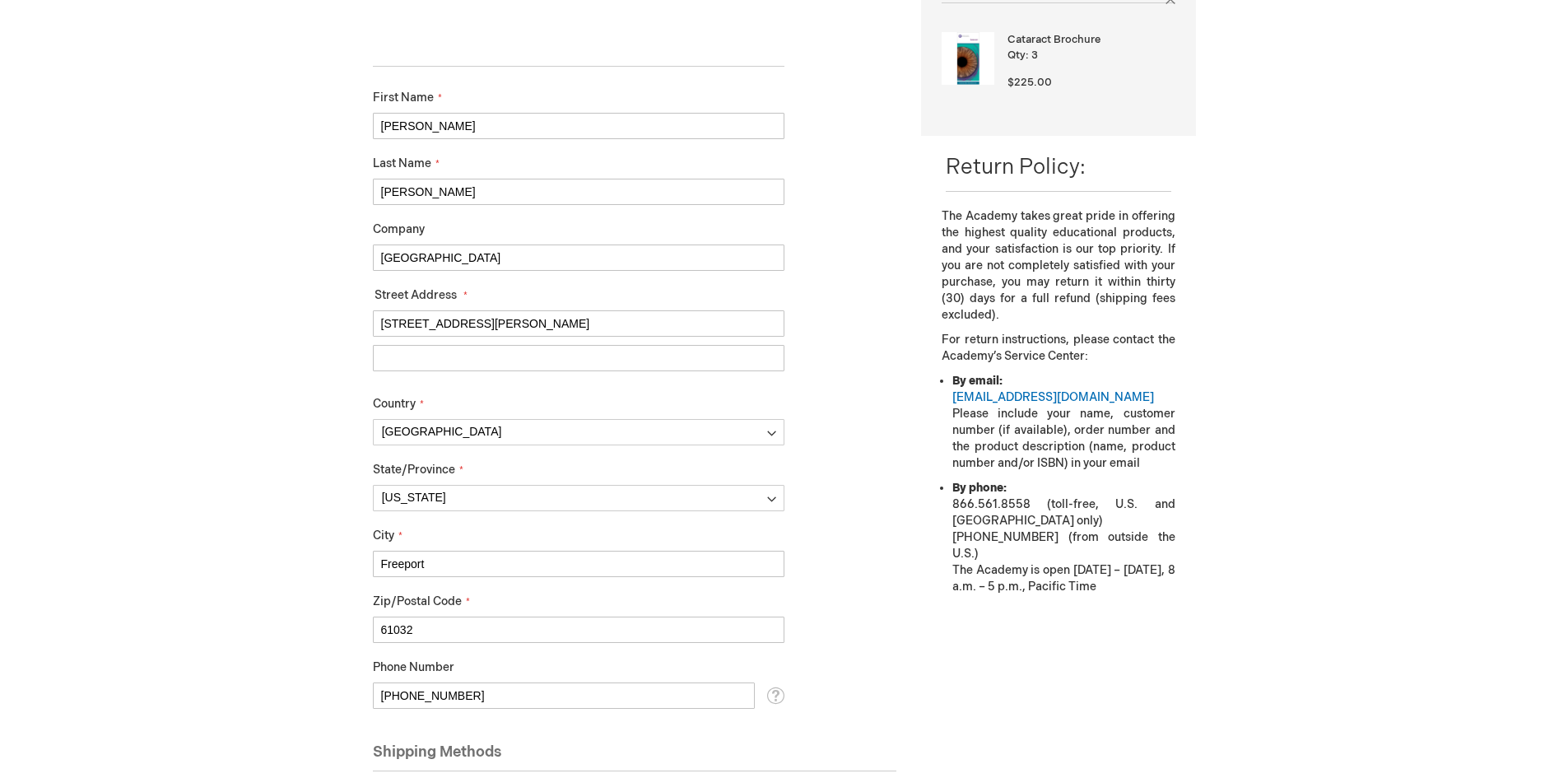
scroll to position [330, 0]
click at [519, 324] on input "1045 W. Stephenson St" at bounding box center [579, 322] width 412 height 26
type input "[STREET_ADDRESS][PERSON_NAME]"
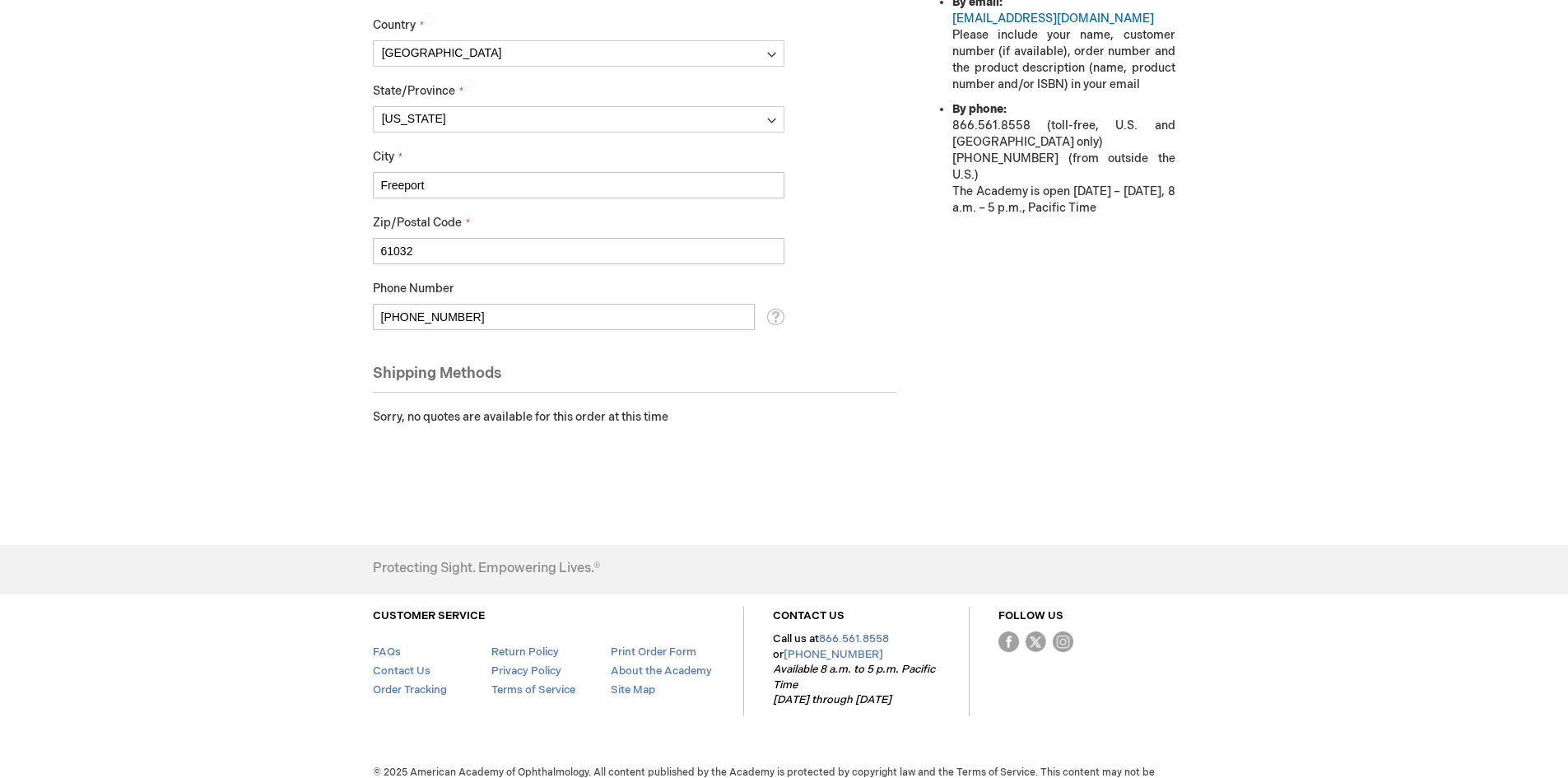
scroll to position [735, 0]
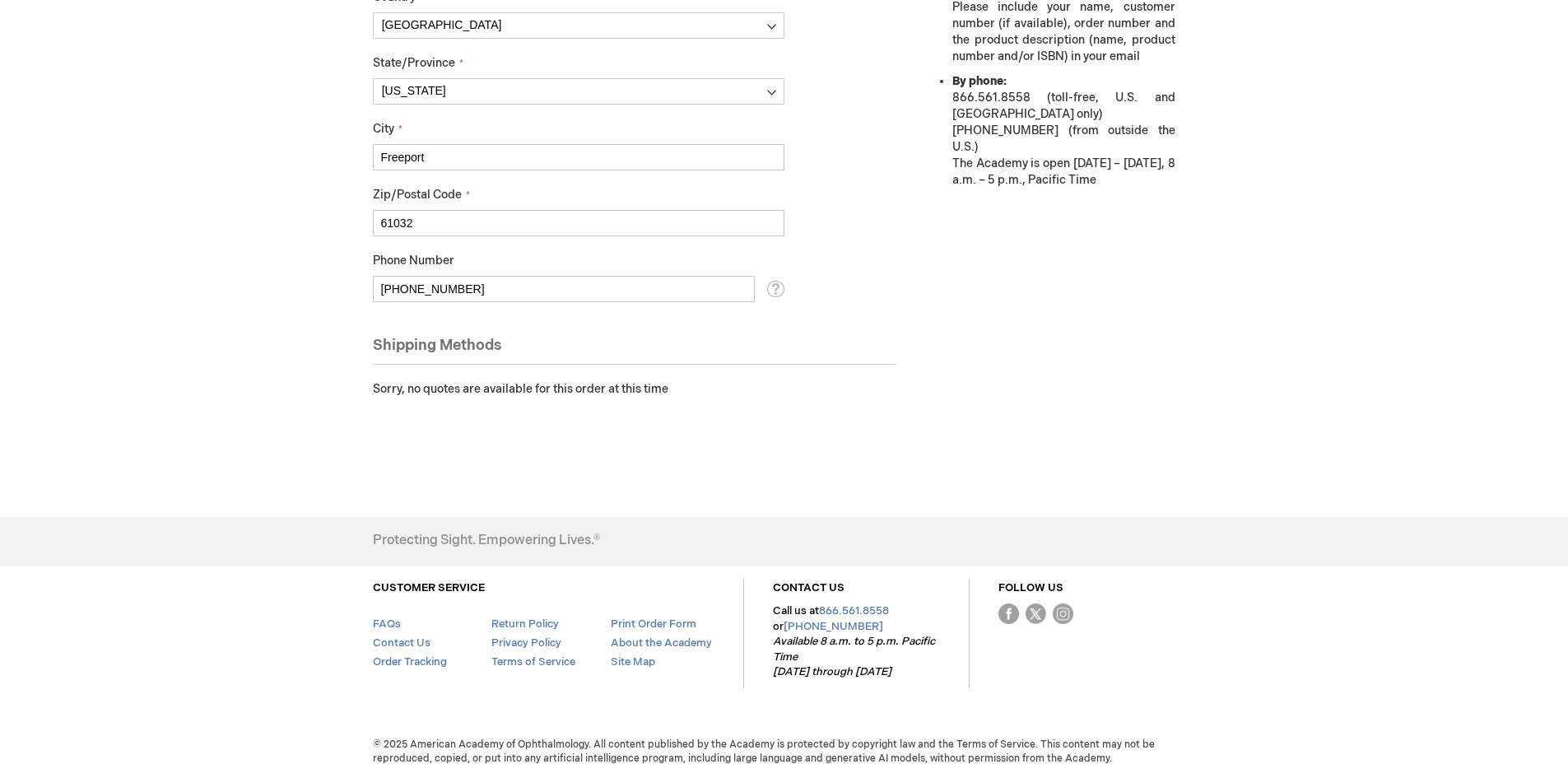
type input "[PHONE_NUMBER]"
click at [541, 378] on div "Shipping Methods See our Shipping Policy Sorry, no quotes are available for thi…" at bounding box center [635, 367] width 524 height 63
click at [542, 387] on div "Sorry, no quotes are available for this order at this time" at bounding box center [635, 390] width 524 height 17
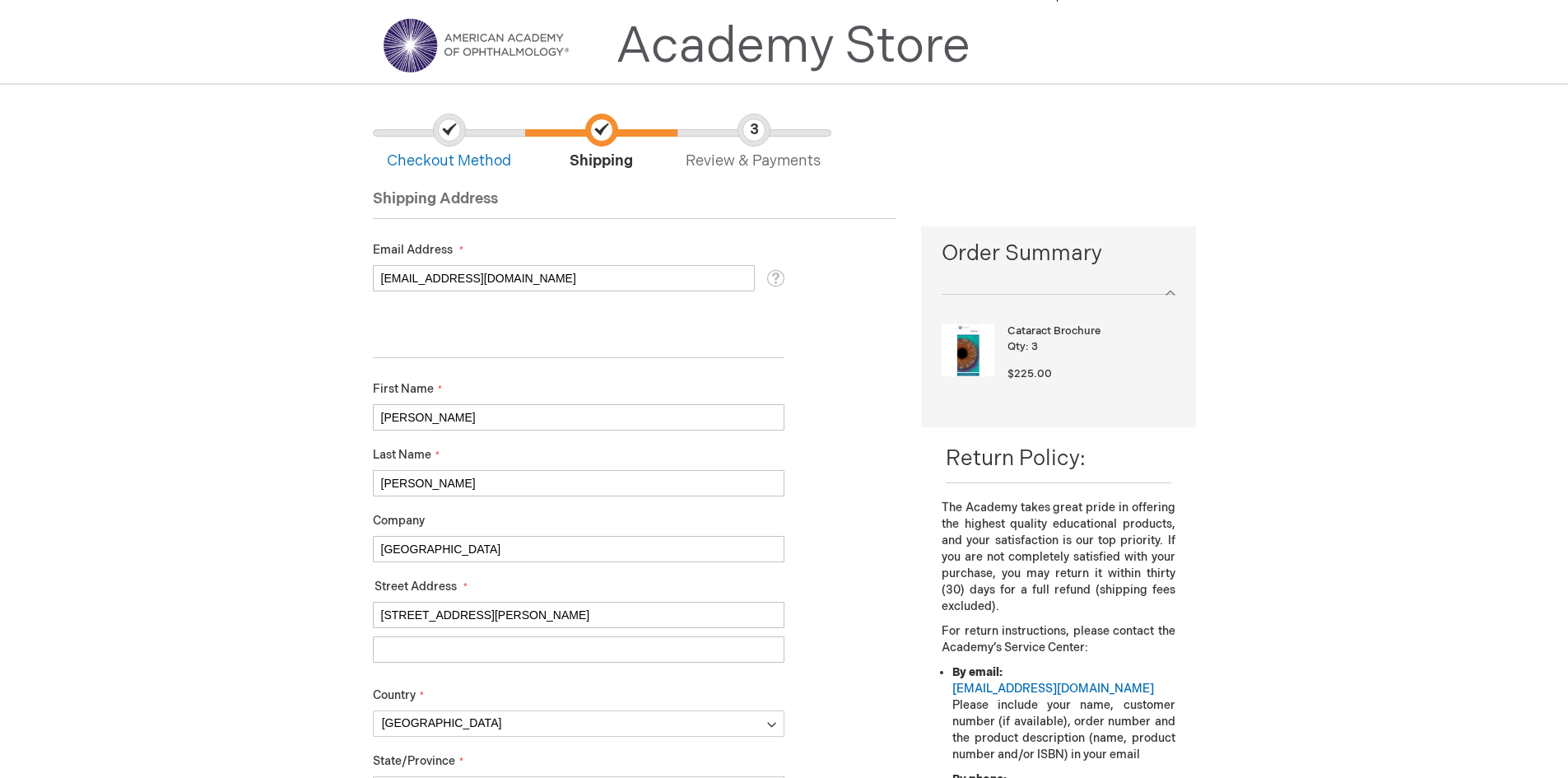
scroll to position [0, 0]
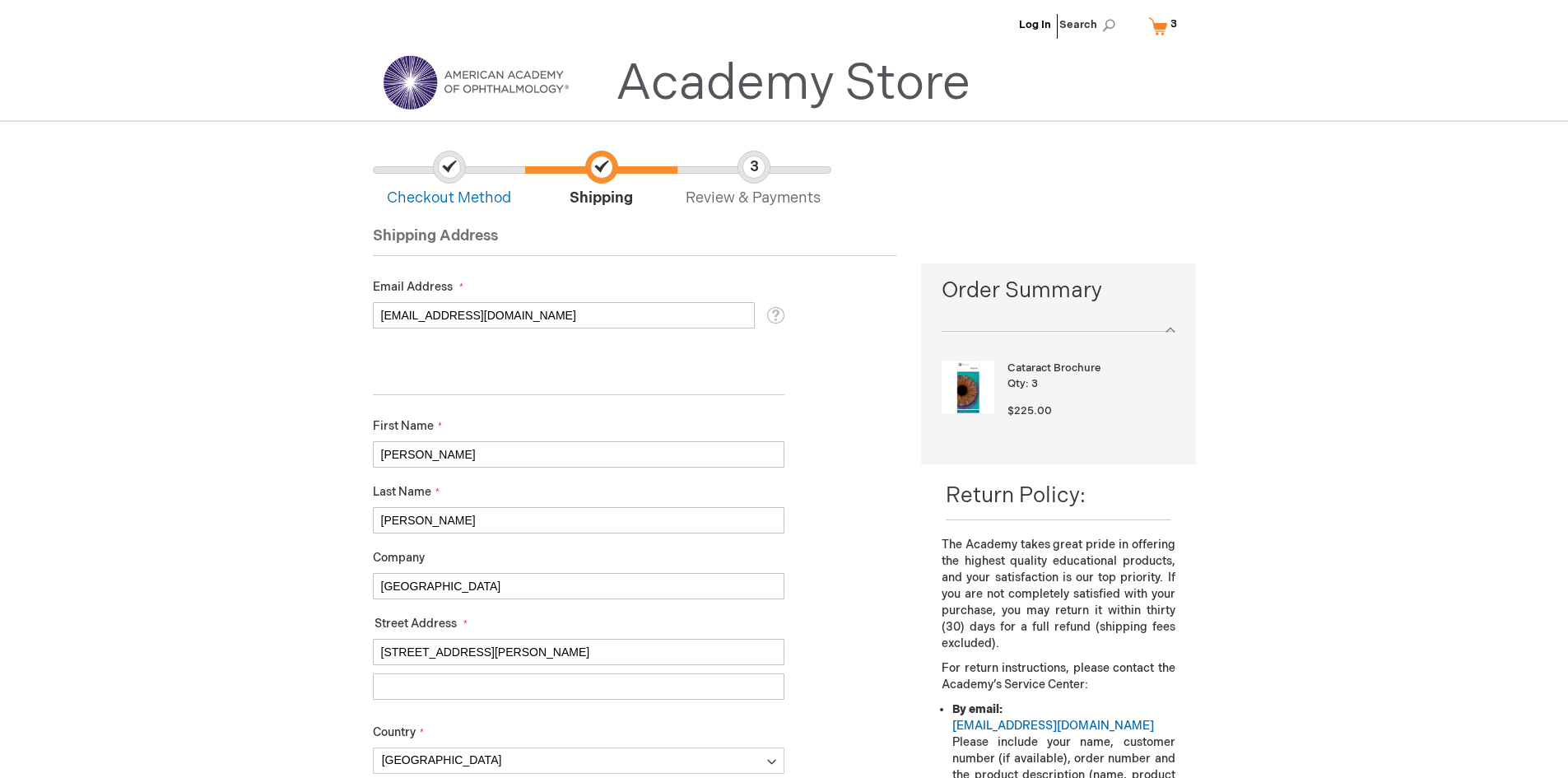
click at [536, 683] on input "Street Address: Line 2" at bounding box center [579, 686] width 412 height 26
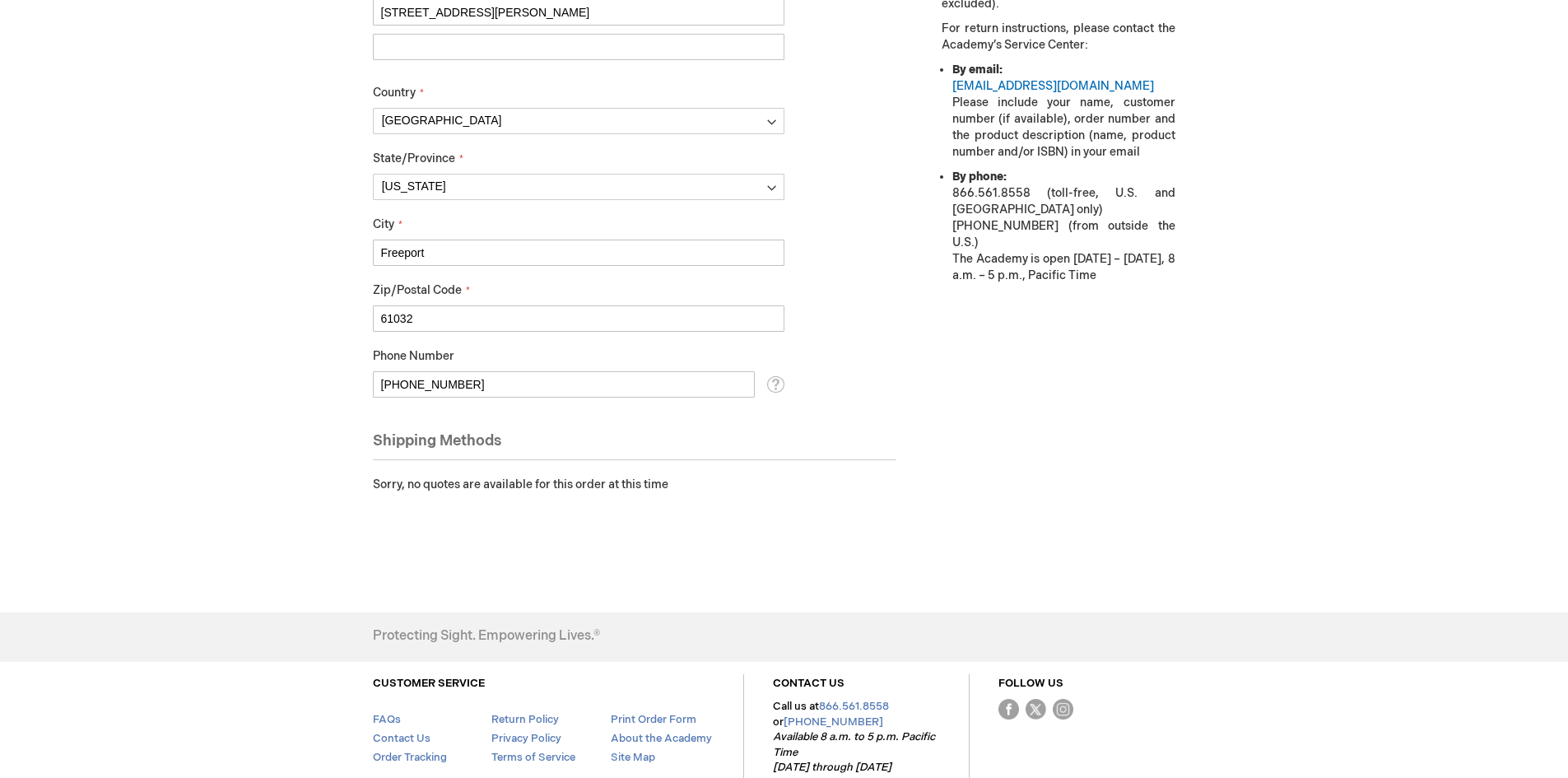
scroll to position [659, 0]
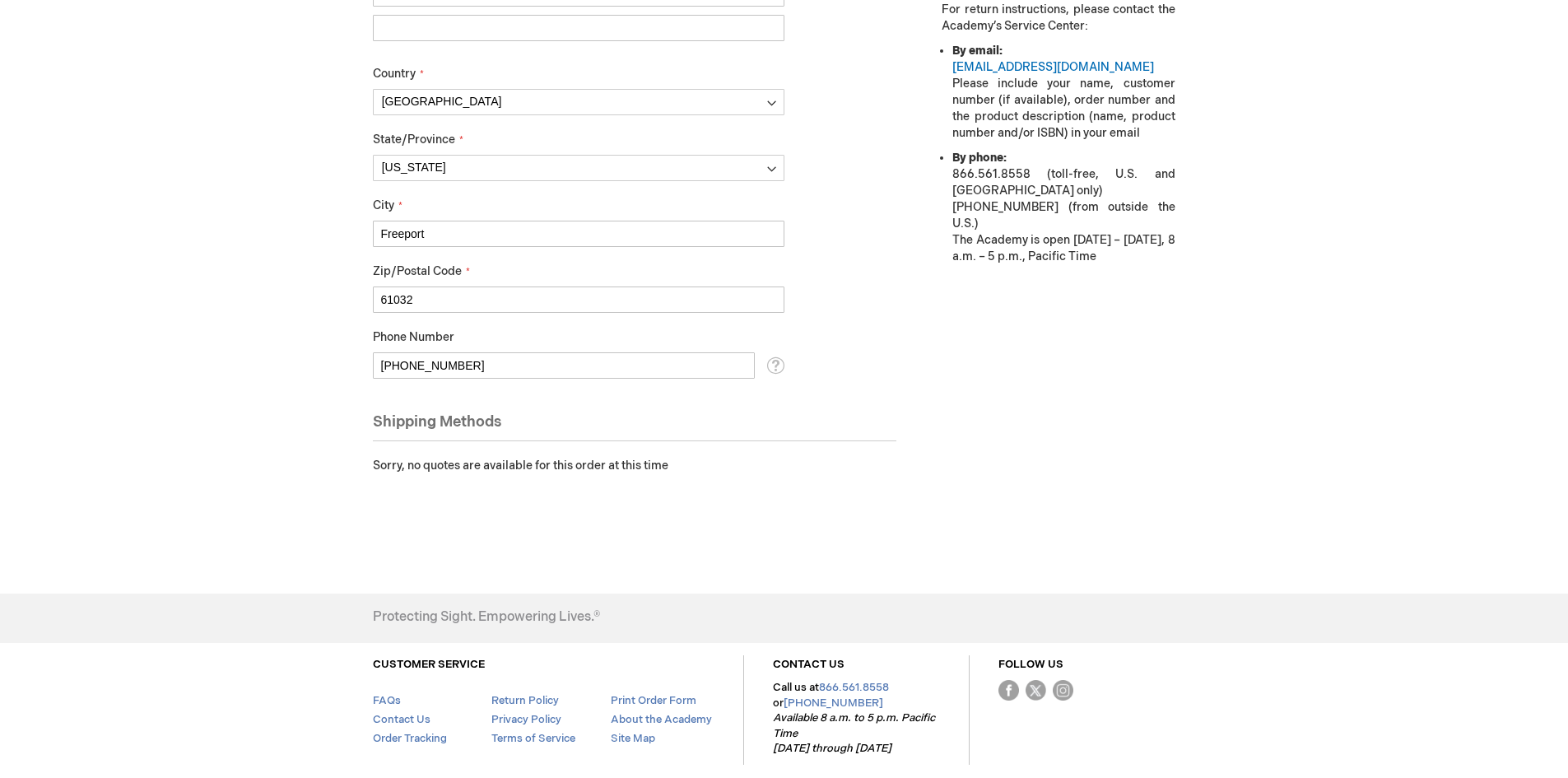
click at [483, 427] on div "Shipping Methods" at bounding box center [635, 427] width 524 height 31
click at [582, 420] on div "Shipping Methods" at bounding box center [635, 427] width 524 height 31
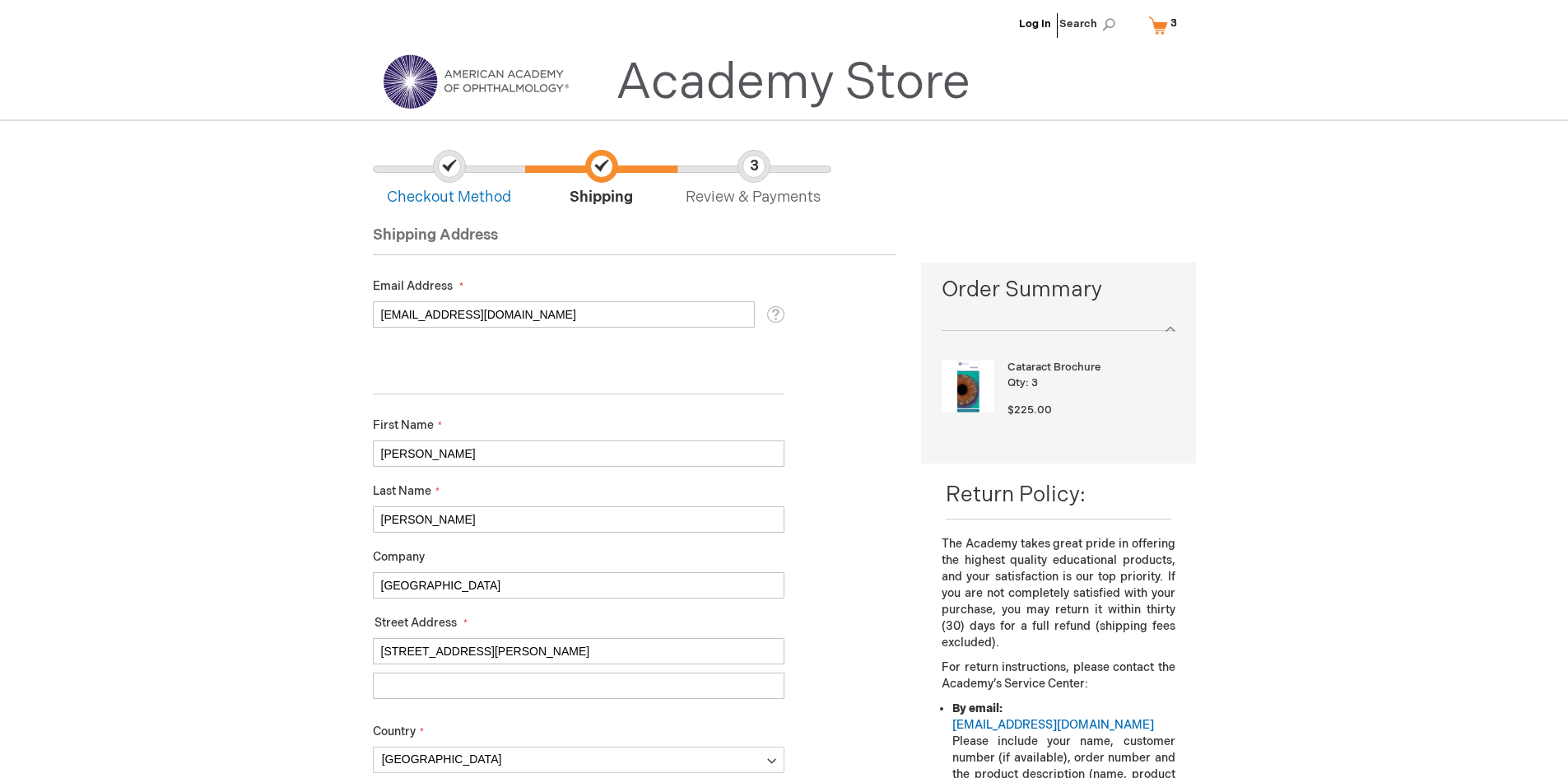
scroll to position [0, 0]
click at [753, 167] on span "Review & Payments" at bounding box center [753, 180] width 152 height 58
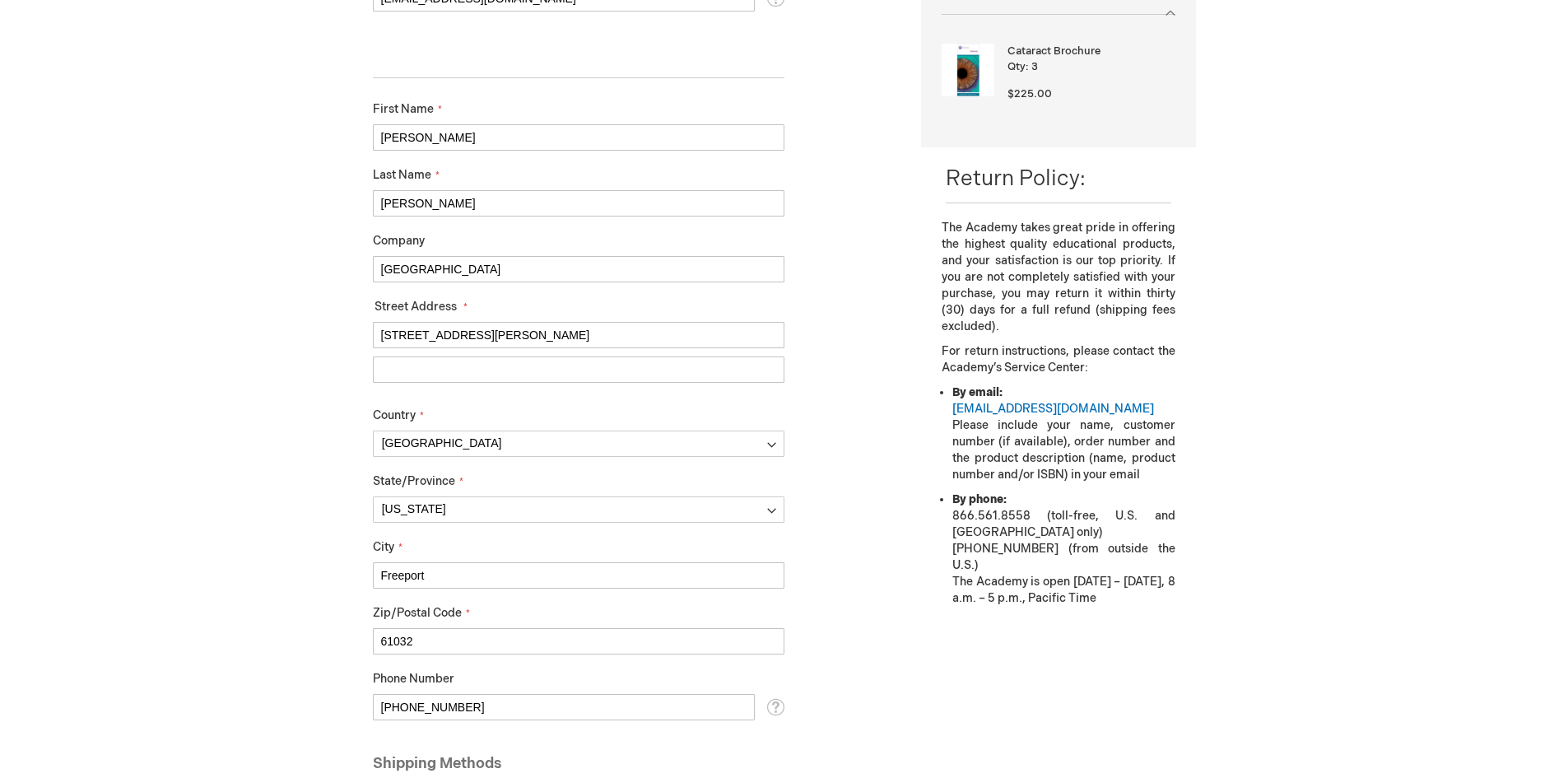
scroll to position [82, 0]
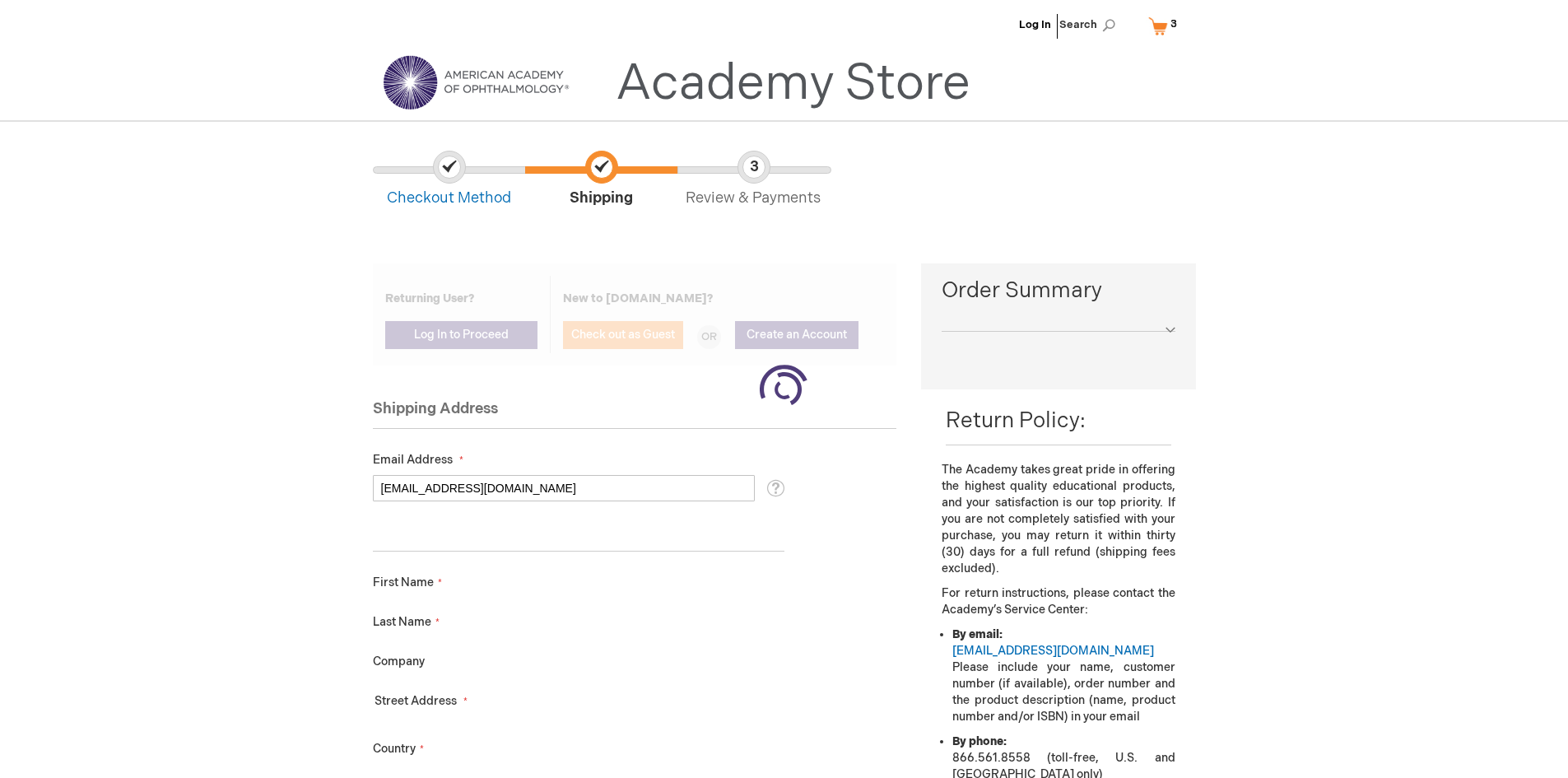
select select "US"
select select "23"
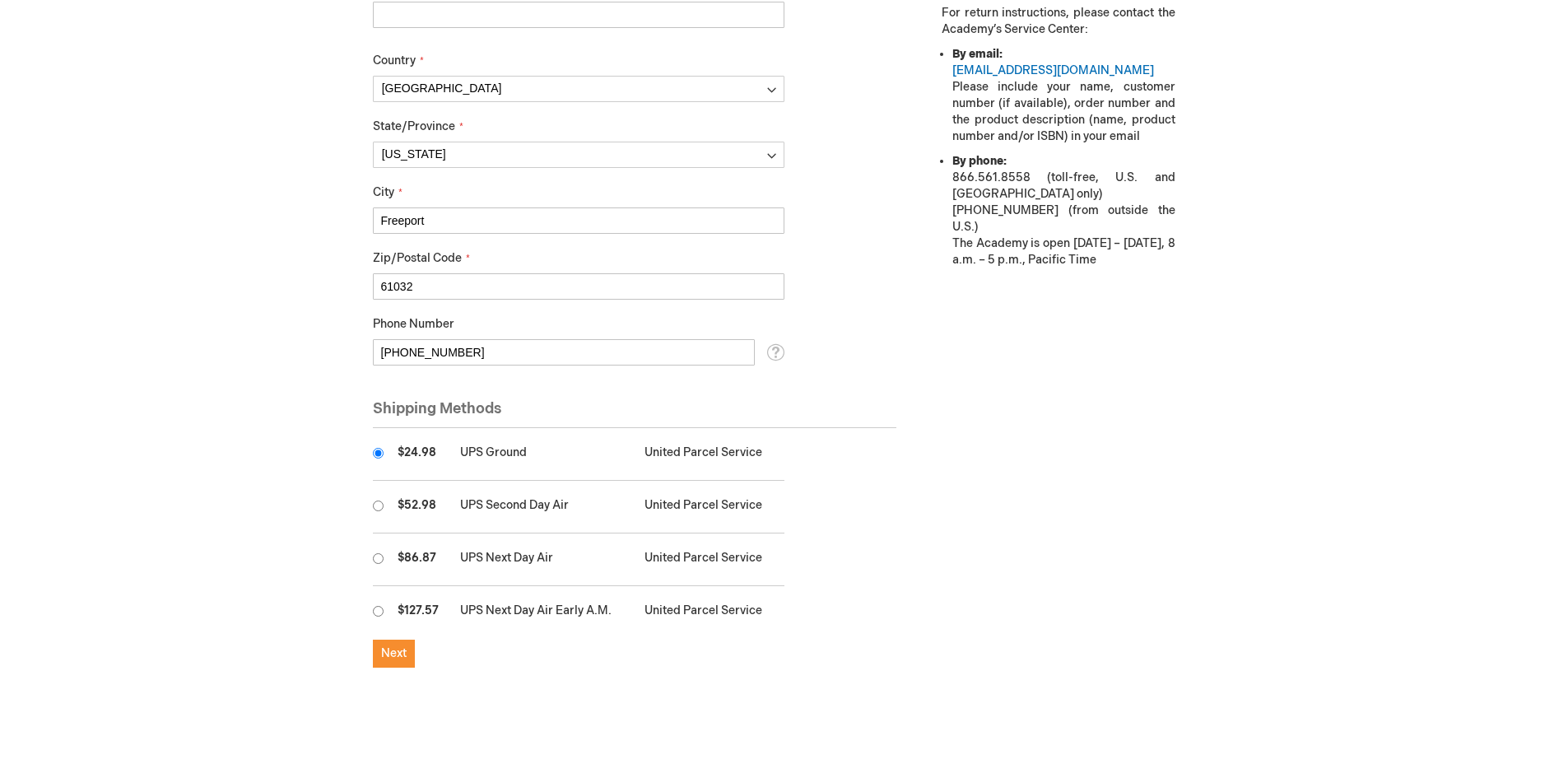
scroll to position [659, 0]
click at [390, 652] on span "Next" at bounding box center [394, 649] width 26 height 14
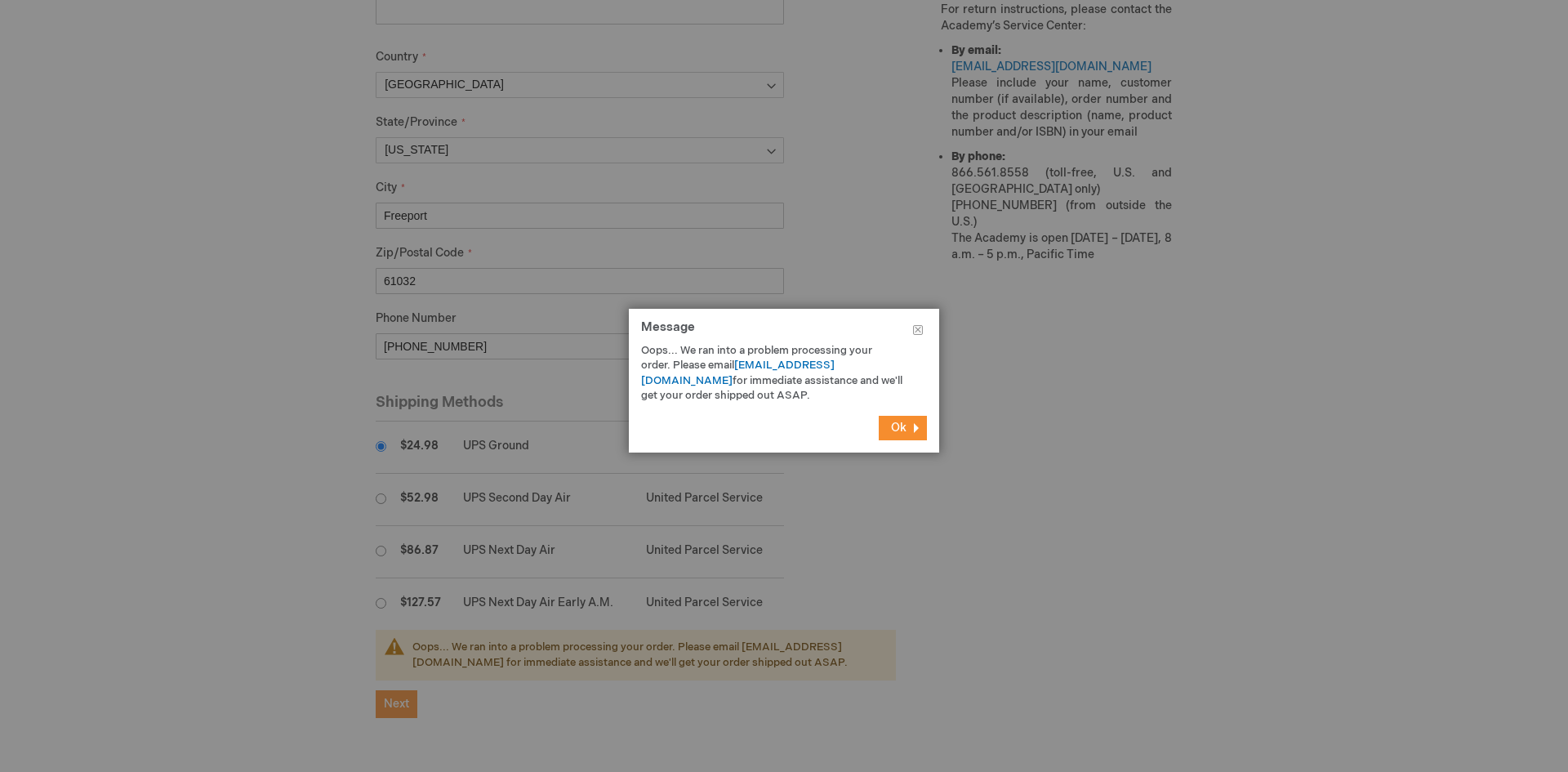
click at [896, 424] on span "Ok" at bounding box center [898, 427] width 16 height 14
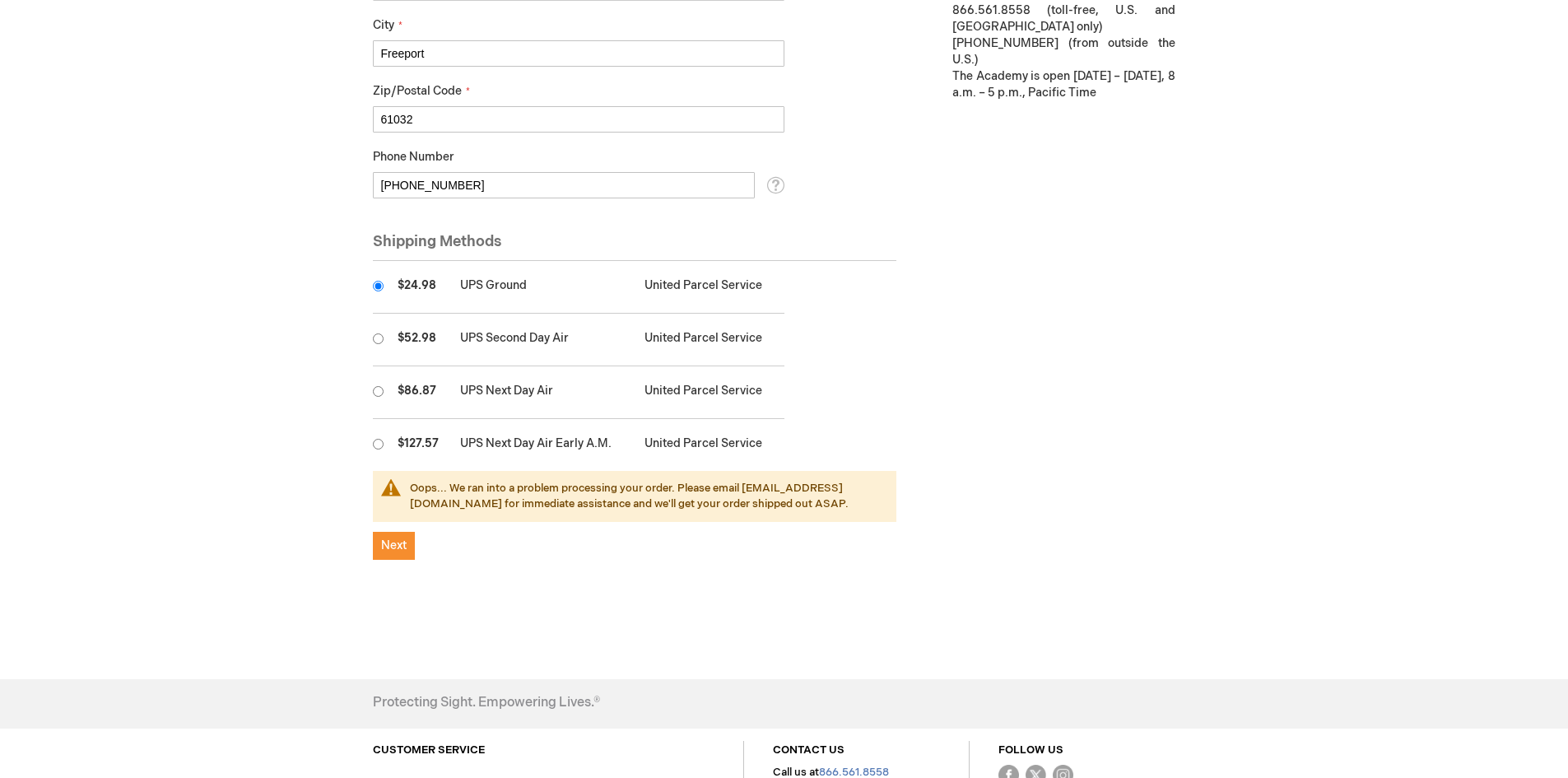
scroll to position [823, 0]
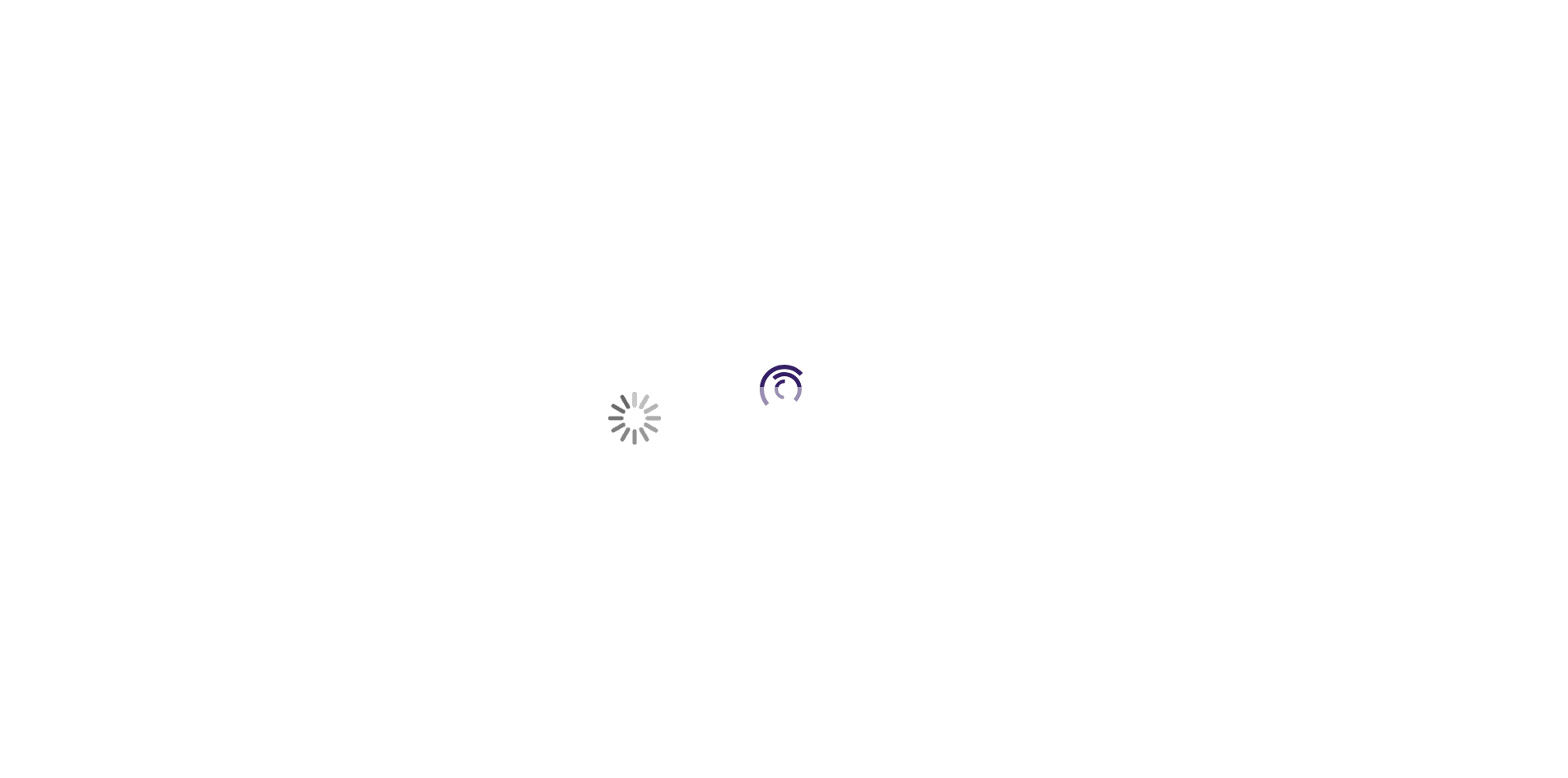
select select "US"
select select "23"
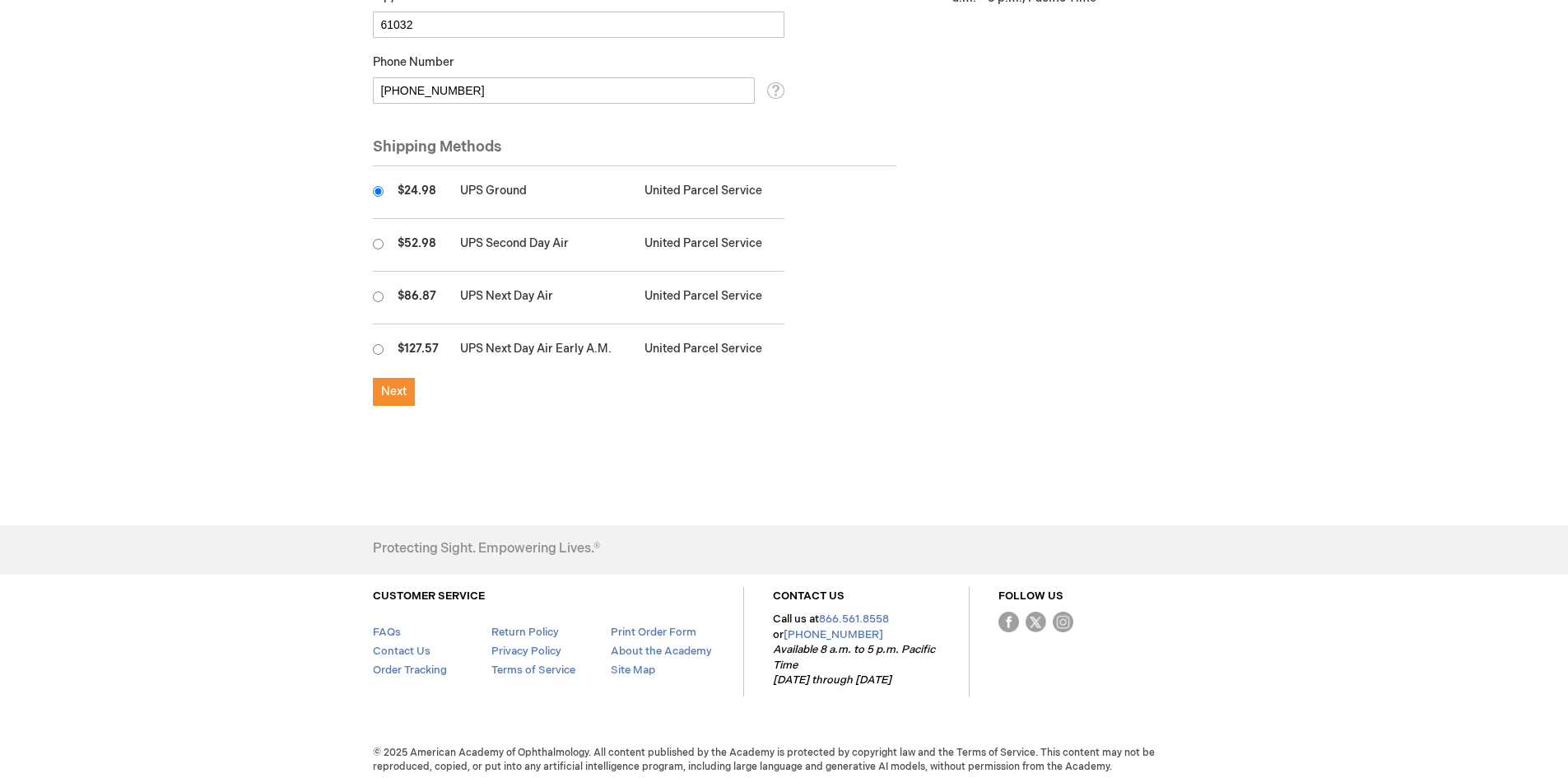
scroll to position [925, 0]
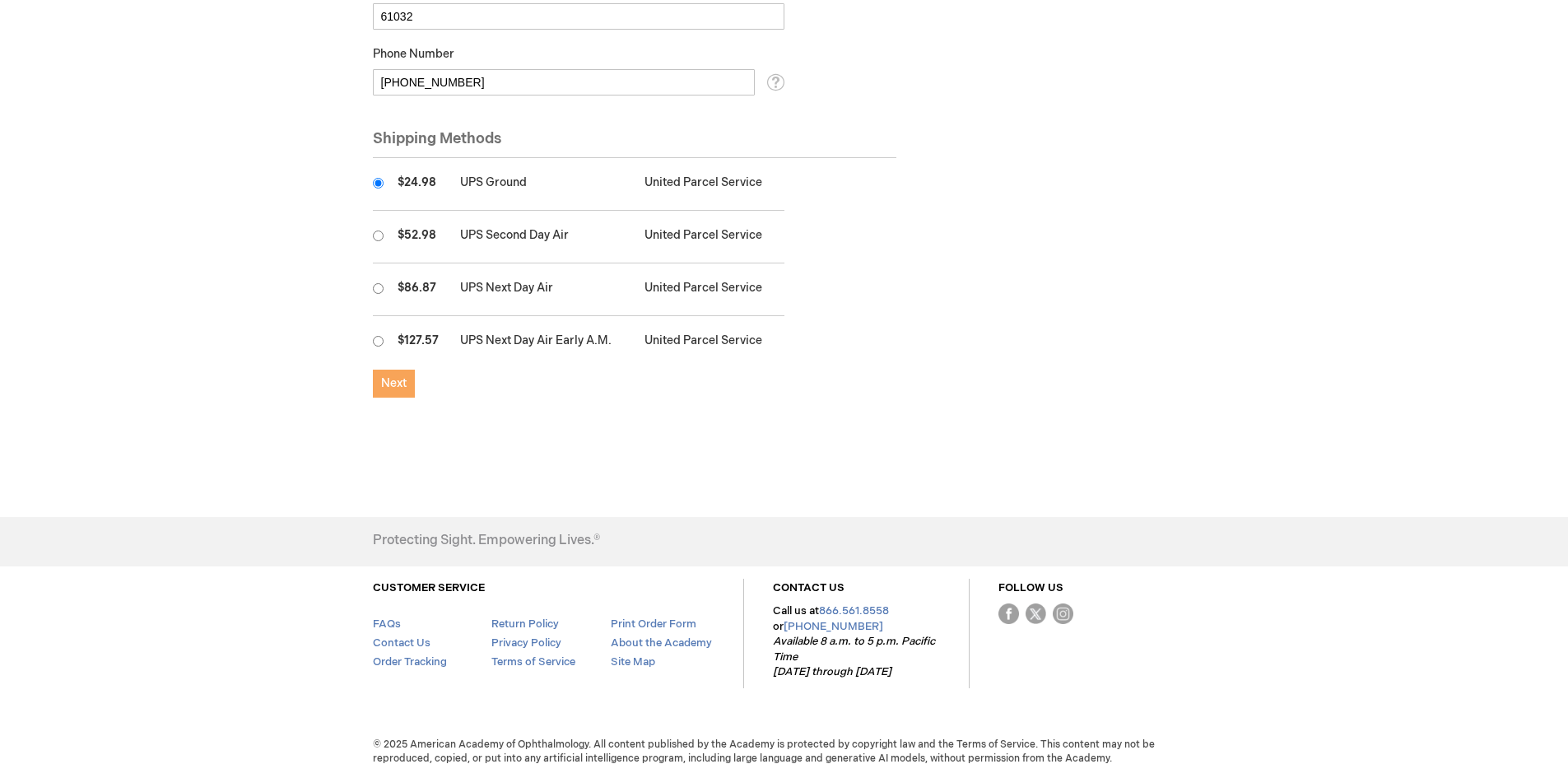
click at [398, 396] on button "Next" at bounding box center [393, 383] width 42 height 28
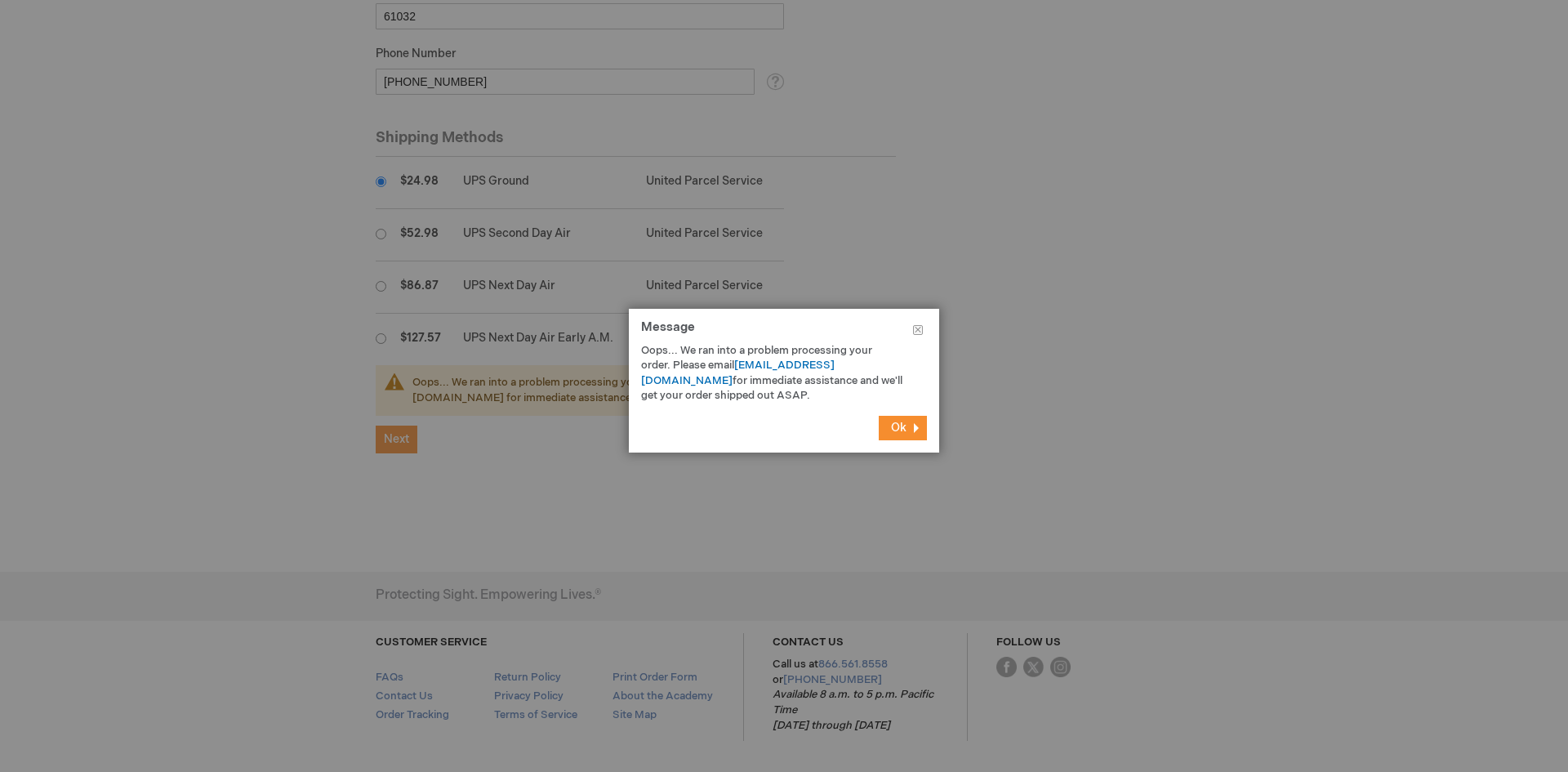
click at [894, 426] on span "Ok" at bounding box center [898, 427] width 16 height 14
